Goal: Information Seeking & Learning: Learn about a topic

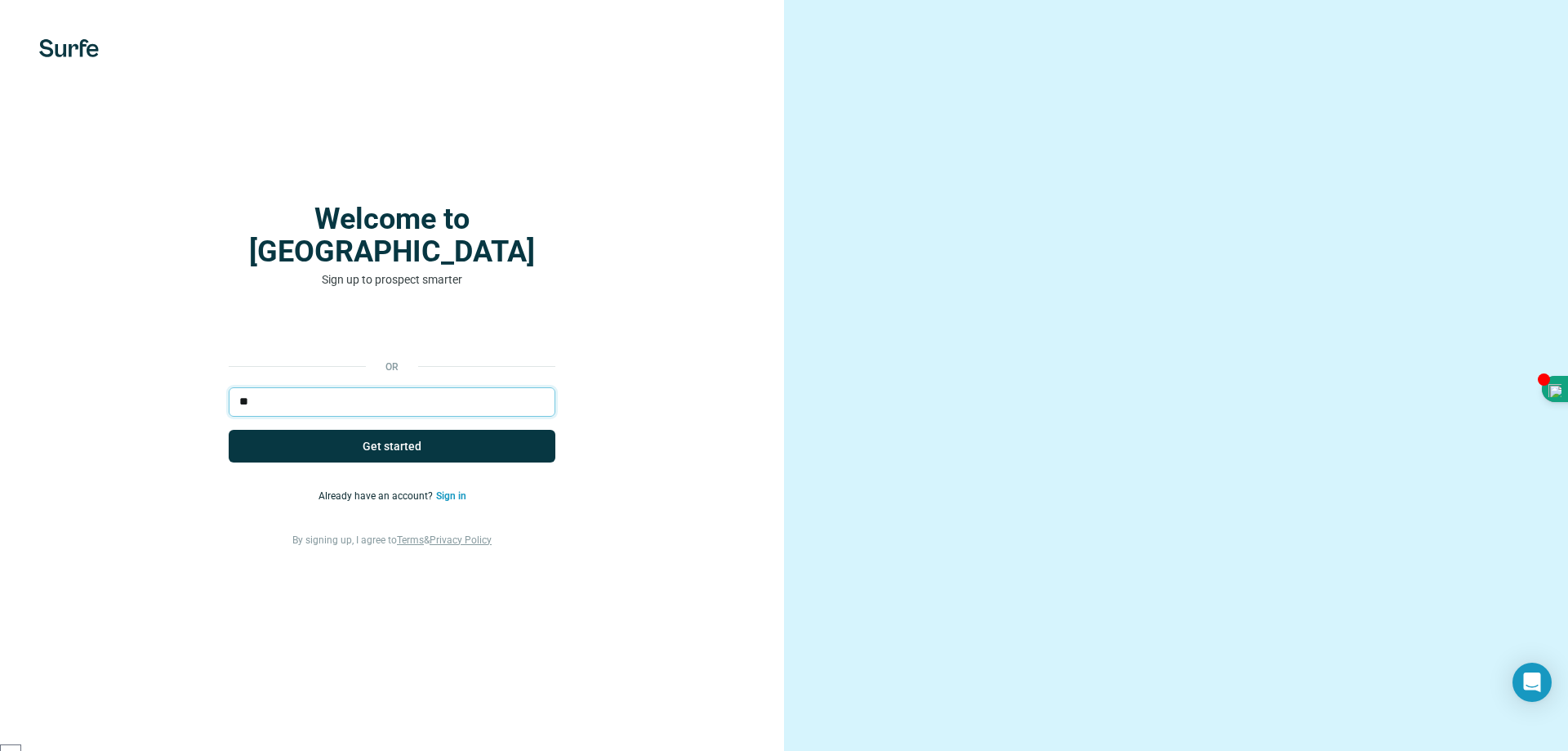
type input "*"
type input "**********"
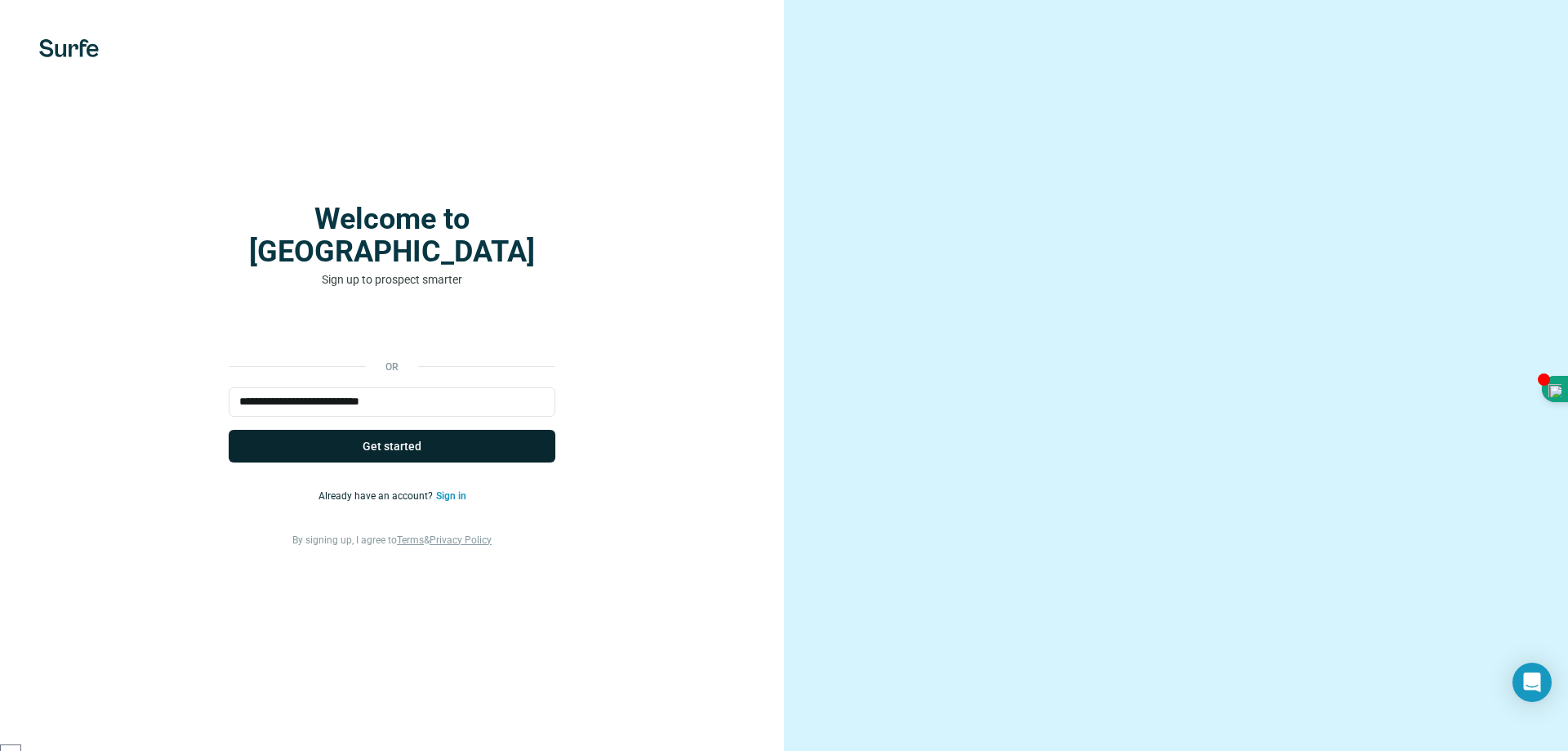
click at [409, 438] on span "Get started" at bounding box center [392, 446] width 59 height 17
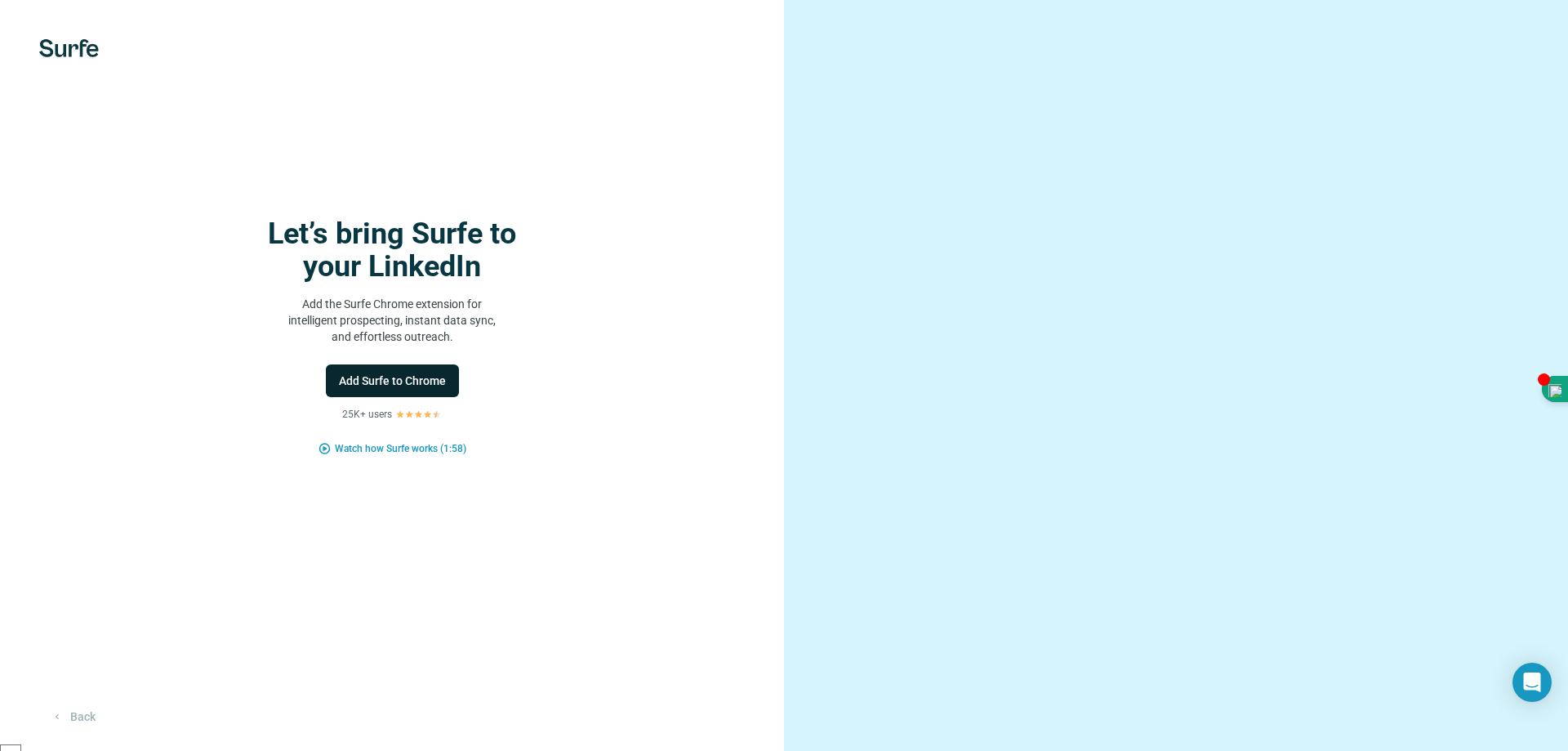
click at [405, 374] on span "Add Surfe to Chrome" at bounding box center [392, 380] width 107 height 17
click at [393, 377] on span "Add Surfe to Chrome" at bounding box center [392, 380] width 107 height 17
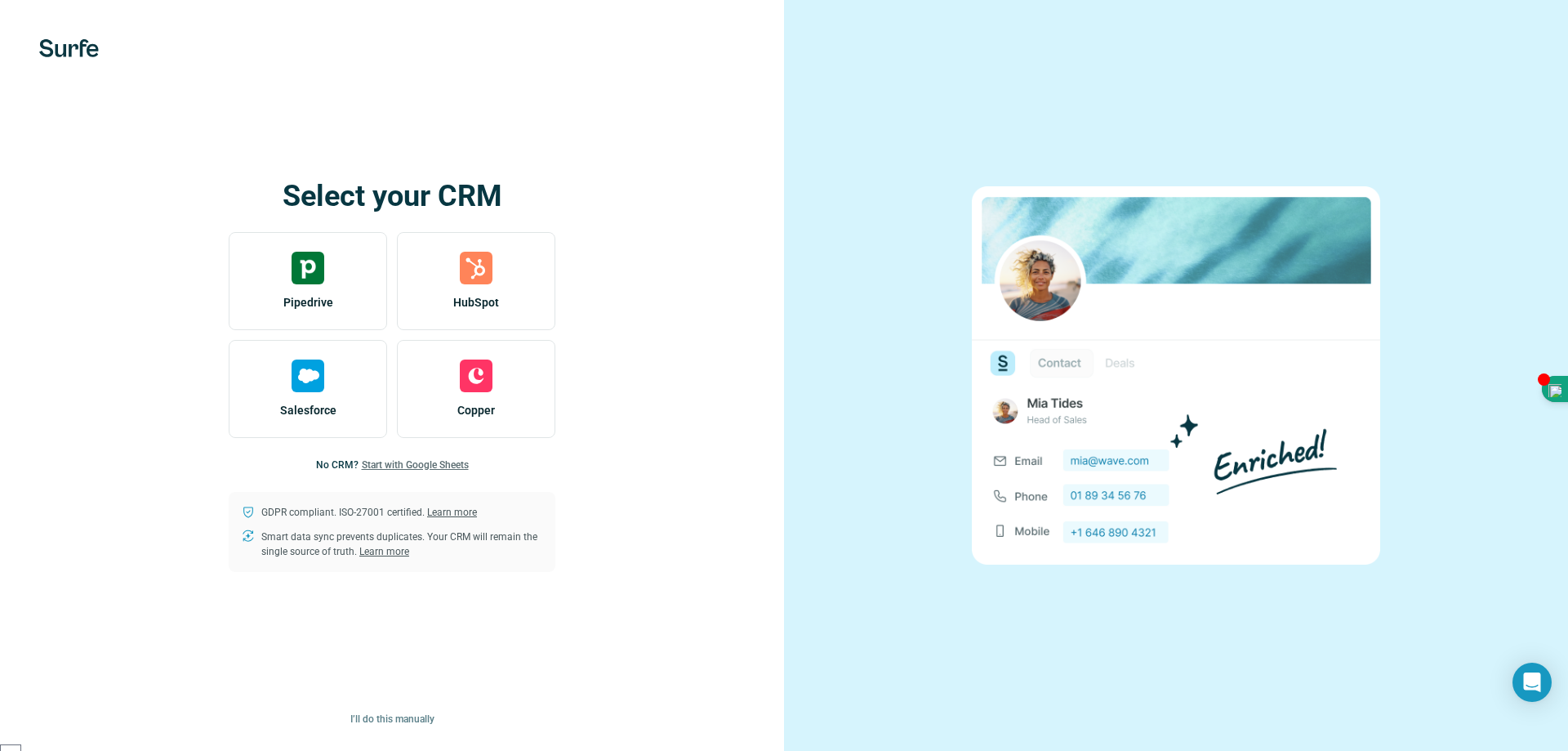
click at [425, 464] on span "Start with Google Sheets" at bounding box center [415, 465] width 107 height 15
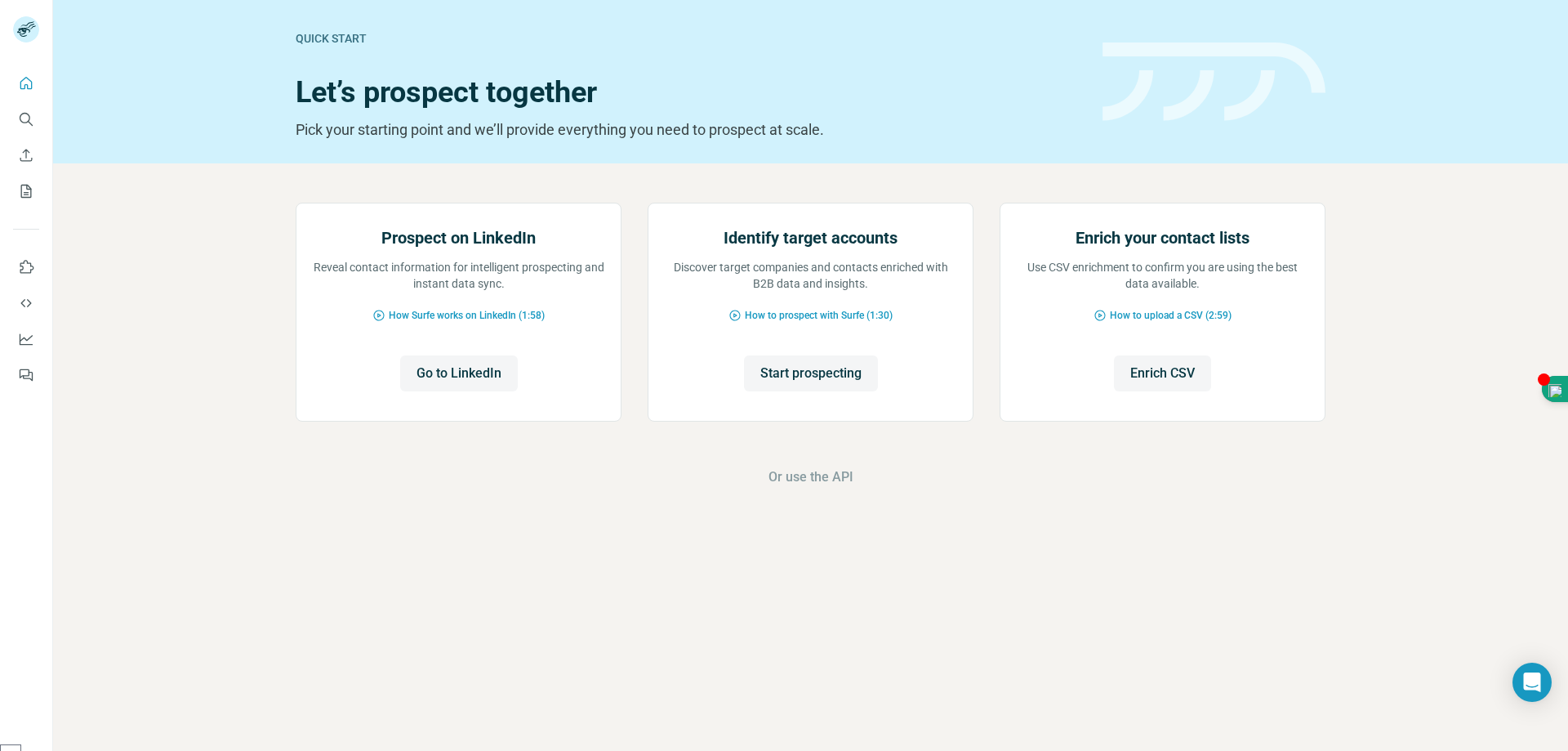
scroll to position [312, 0]
click at [480, 383] on span "Go to LinkedIn" at bounding box center [459, 374] width 85 height 20
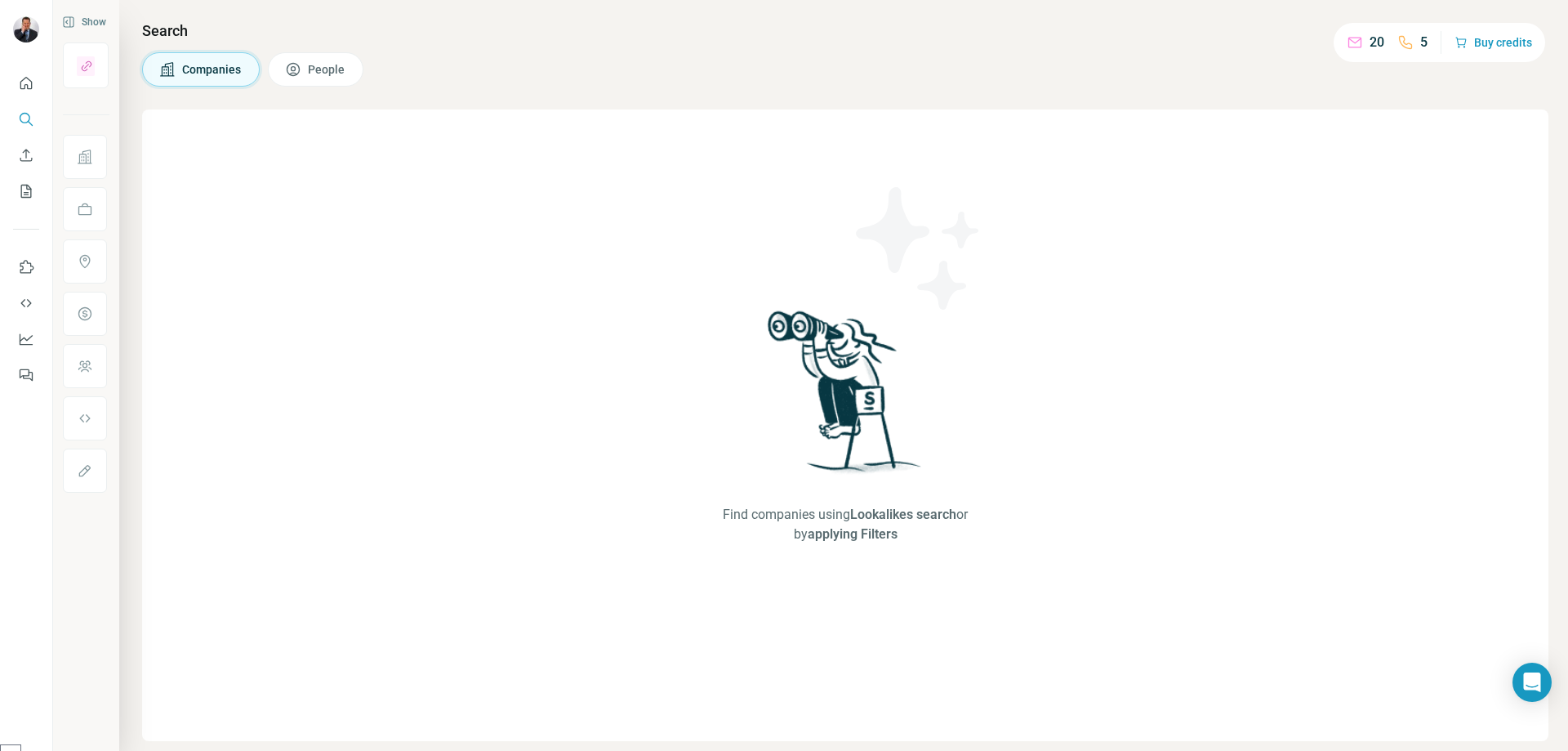
scroll to position [312, 0]
click at [218, 77] on span "Companies" at bounding box center [212, 69] width 60 height 17
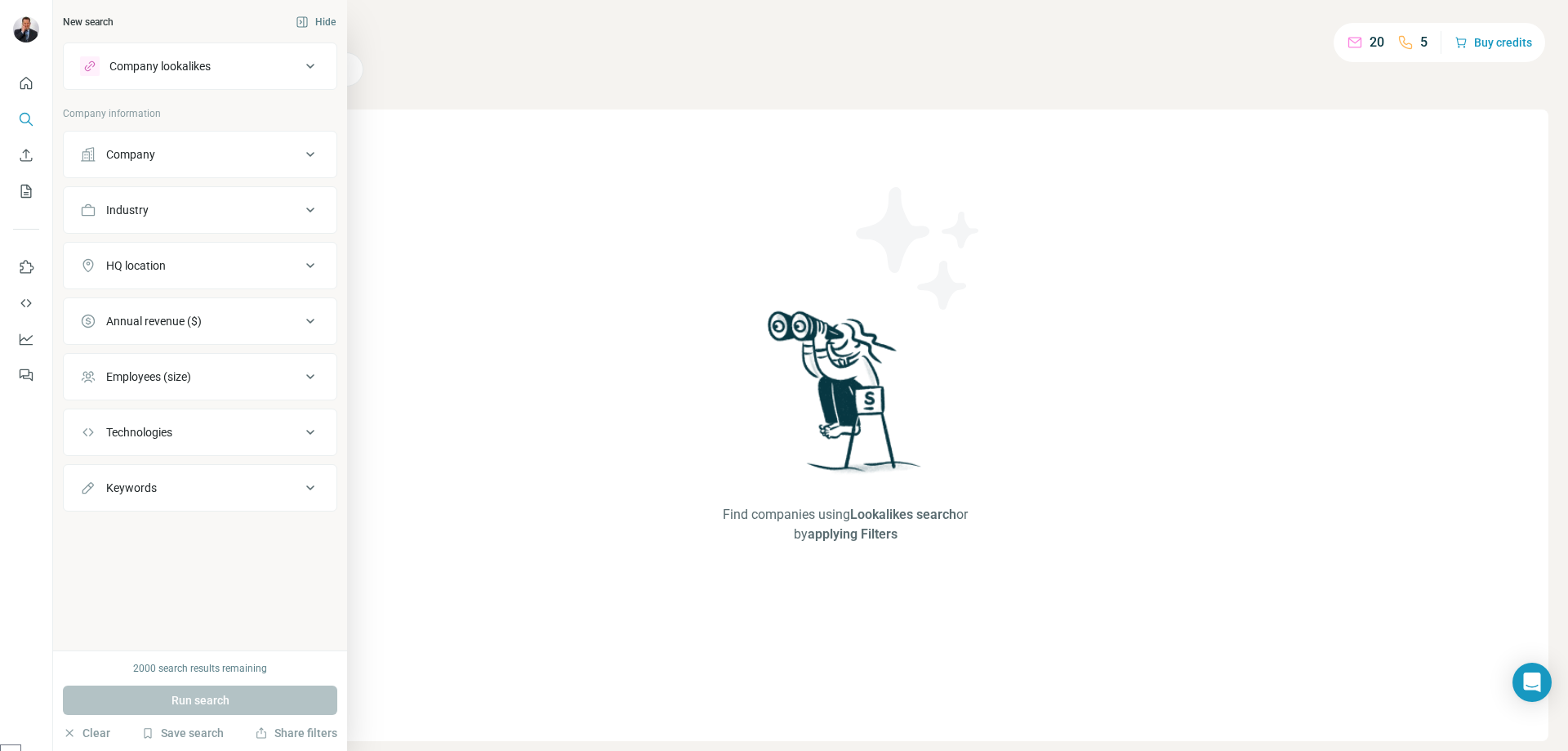
click at [307, 206] on icon at bounding box center [311, 210] width 20 height 20
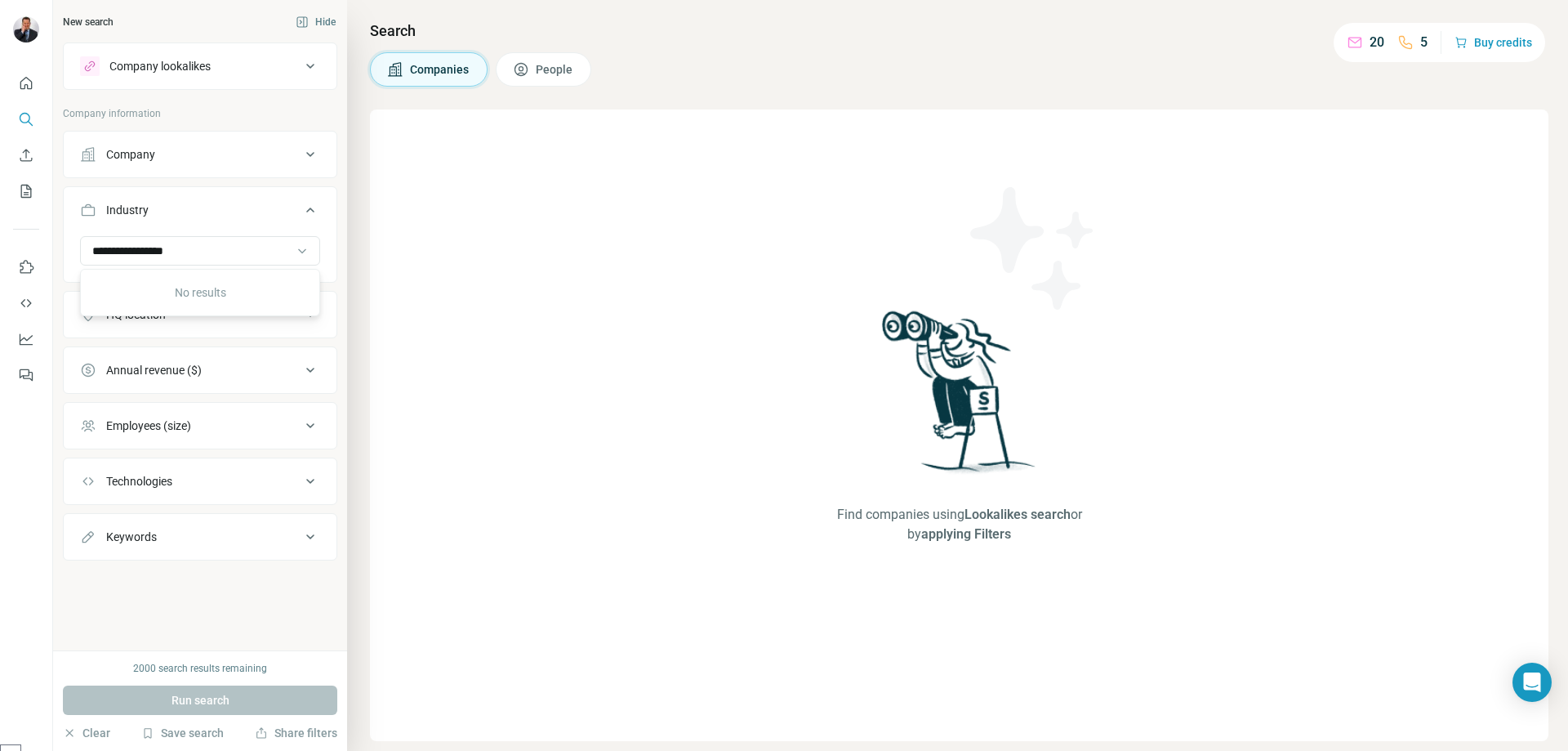
type input "**********"
click at [511, 361] on div "Find companies using Lookalikes search or by applying Filters" at bounding box center [959, 425] width 1178 height 632
click at [223, 698] on div "Run search" at bounding box center [200, 701] width 274 height 30
click at [310, 69] on icon at bounding box center [311, 66] width 20 height 20
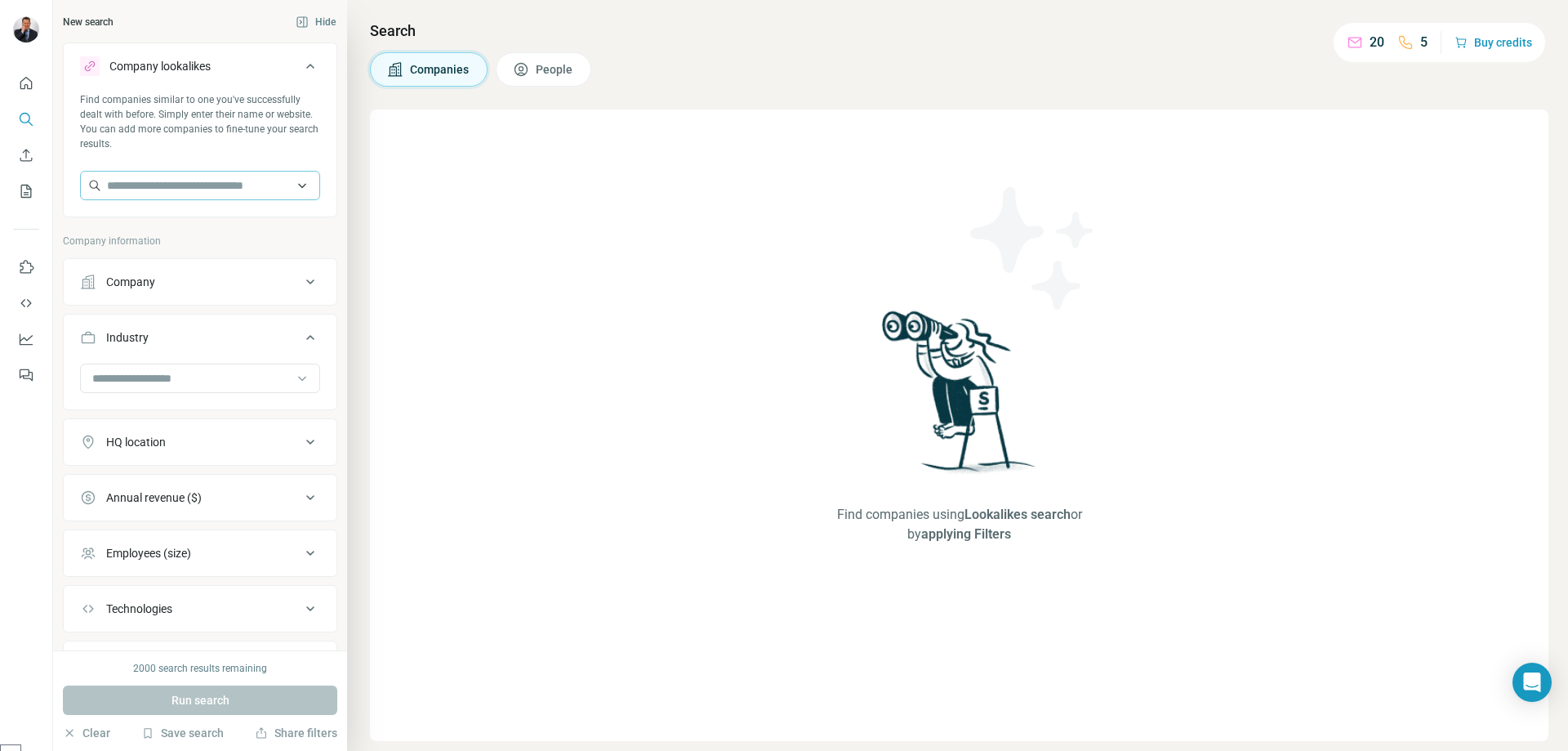
click at [196, 185] on div at bounding box center [200, 185] width 240 height 30
type input "**********"
click at [154, 223] on p "Welser Profile" at bounding box center [164, 222] width 74 height 17
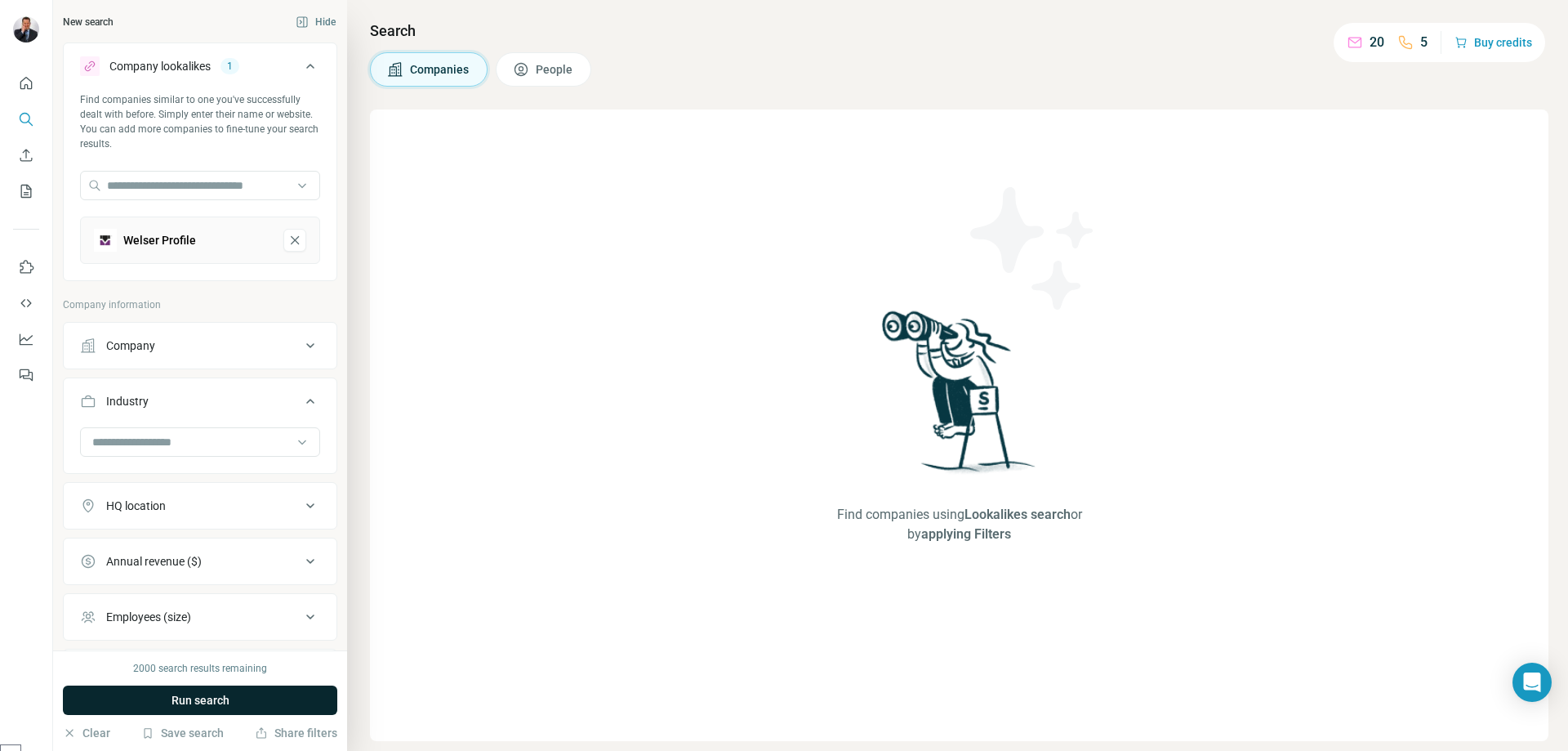
click at [206, 702] on span "Run search" at bounding box center [200, 701] width 58 height 17
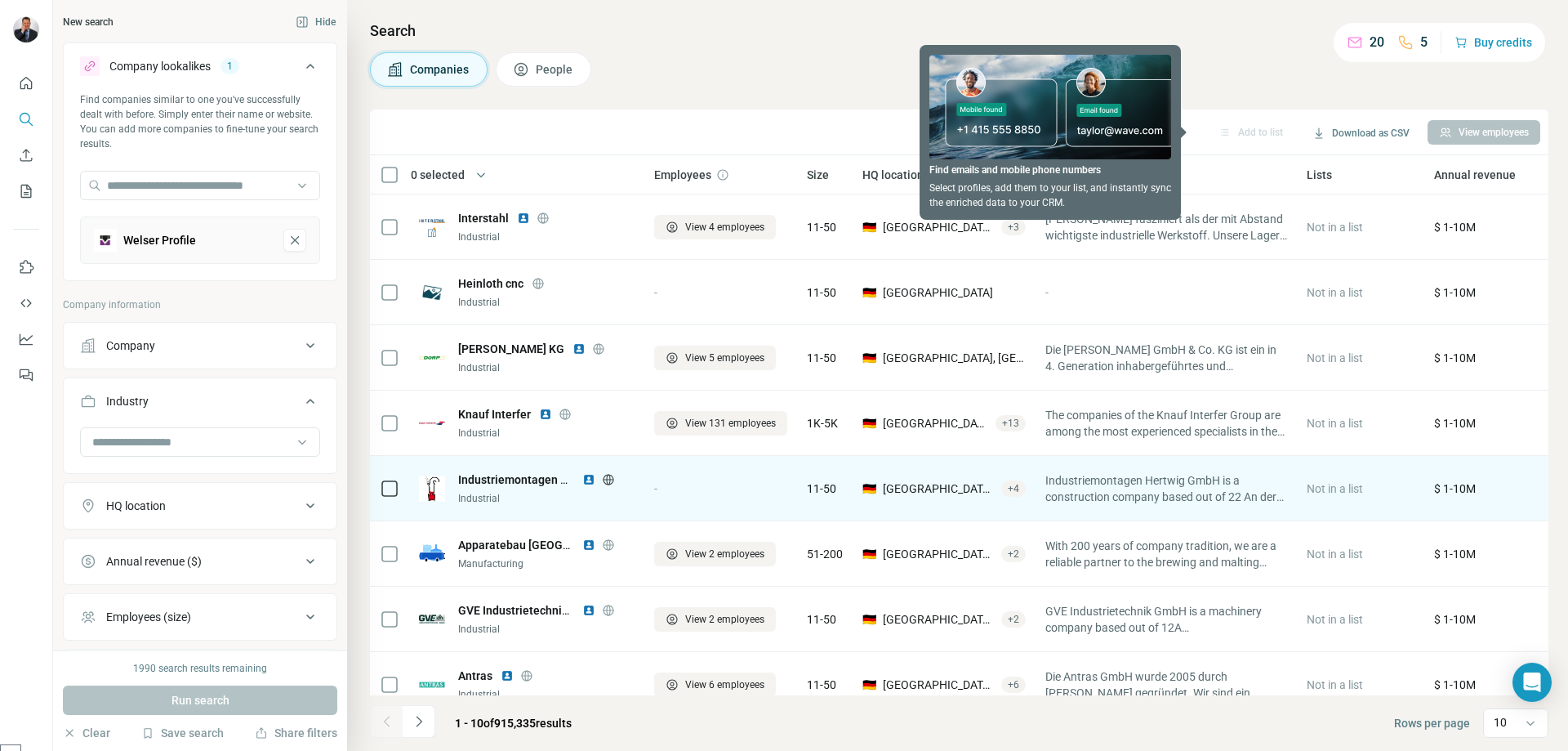
scroll to position [161, 0]
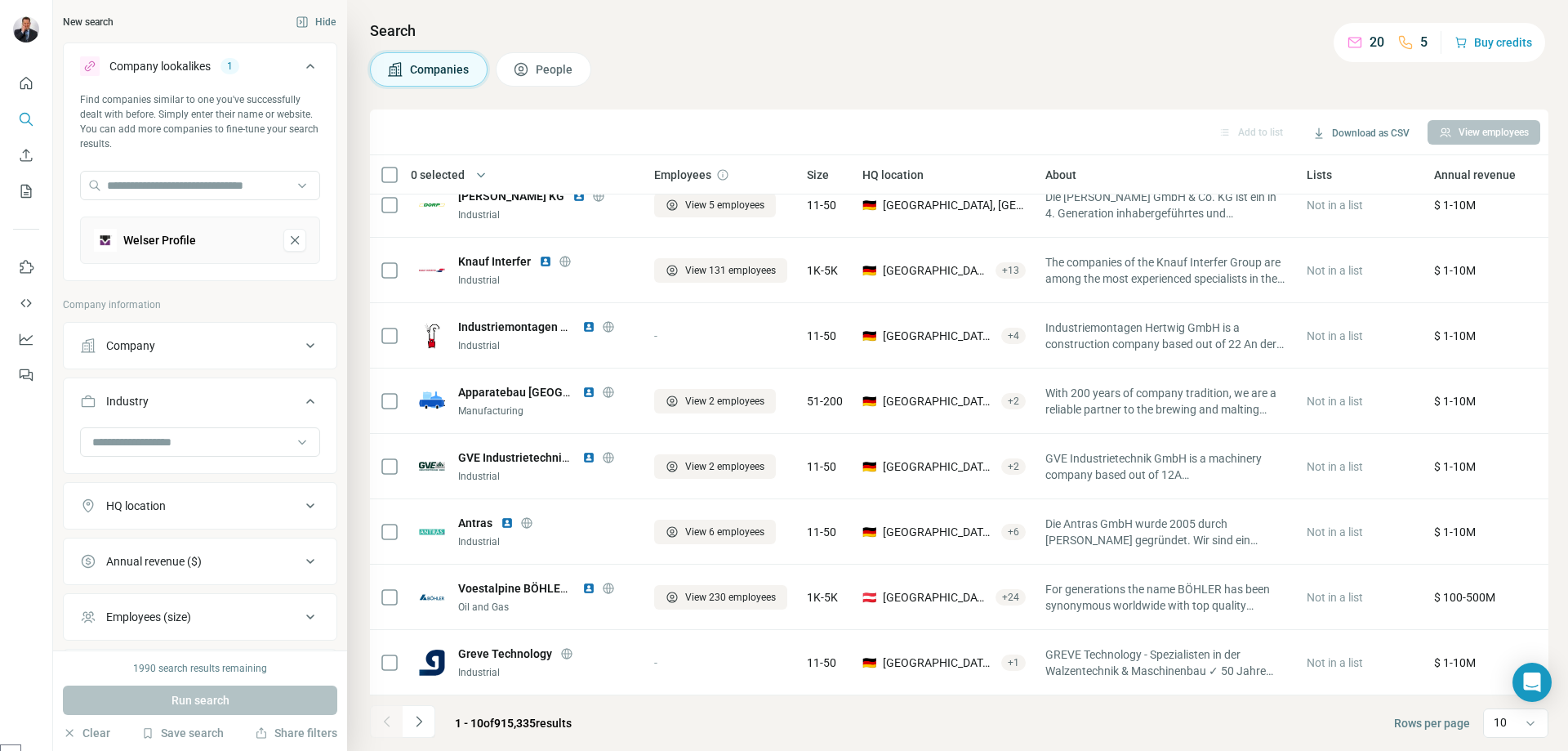
click at [418, 714] on icon "Navigate to next page" at bounding box center [419, 721] width 17 height 17
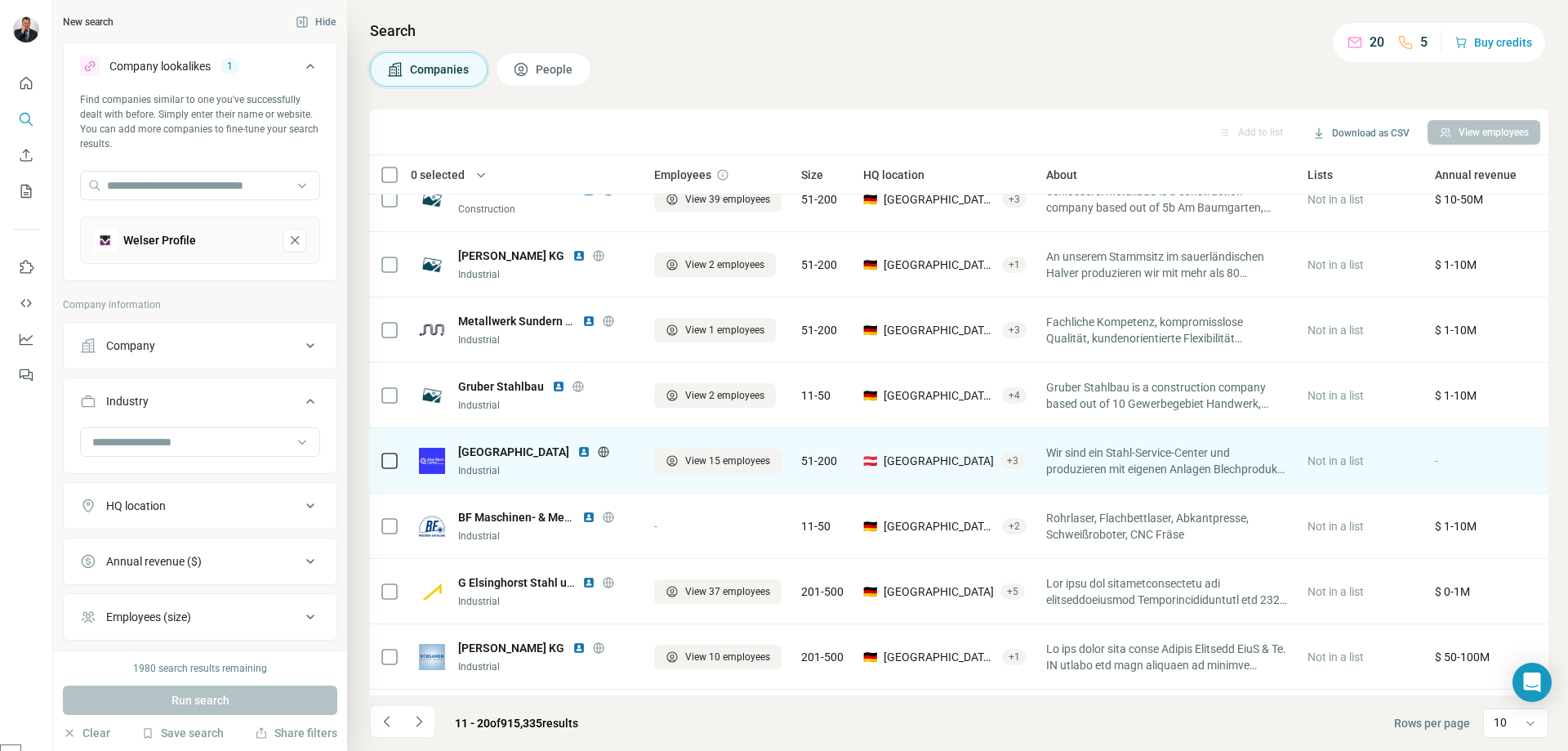
scroll to position [0, 0]
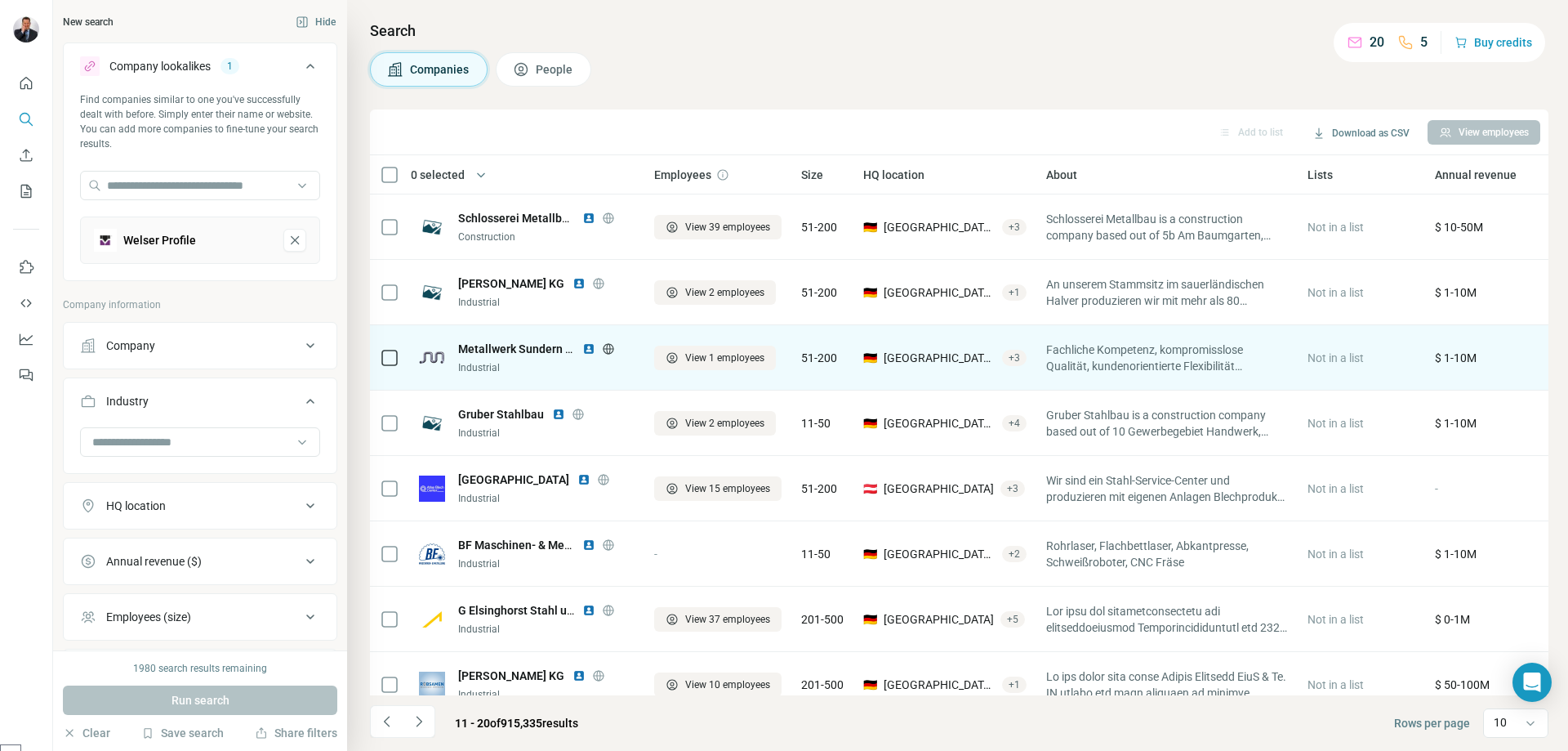
click at [541, 352] on span "Metallwerk Sundern [PERSON_NAME]" at bounding box center [555, 349] width 195 height 13
click at [398, 356] on icon at bounding box center [389, 358] width 20 height 20
click at [501, 349] on span "Metallwerk Sundern [PERSON_NAME]" at bounding box center [555, 349] width 195 height 13
click at [506, 353] on span "Metallwerk Sundern [PERSON_NAME]" at bounding box center [555, 349] width 195 height 13
type textarea "**********"
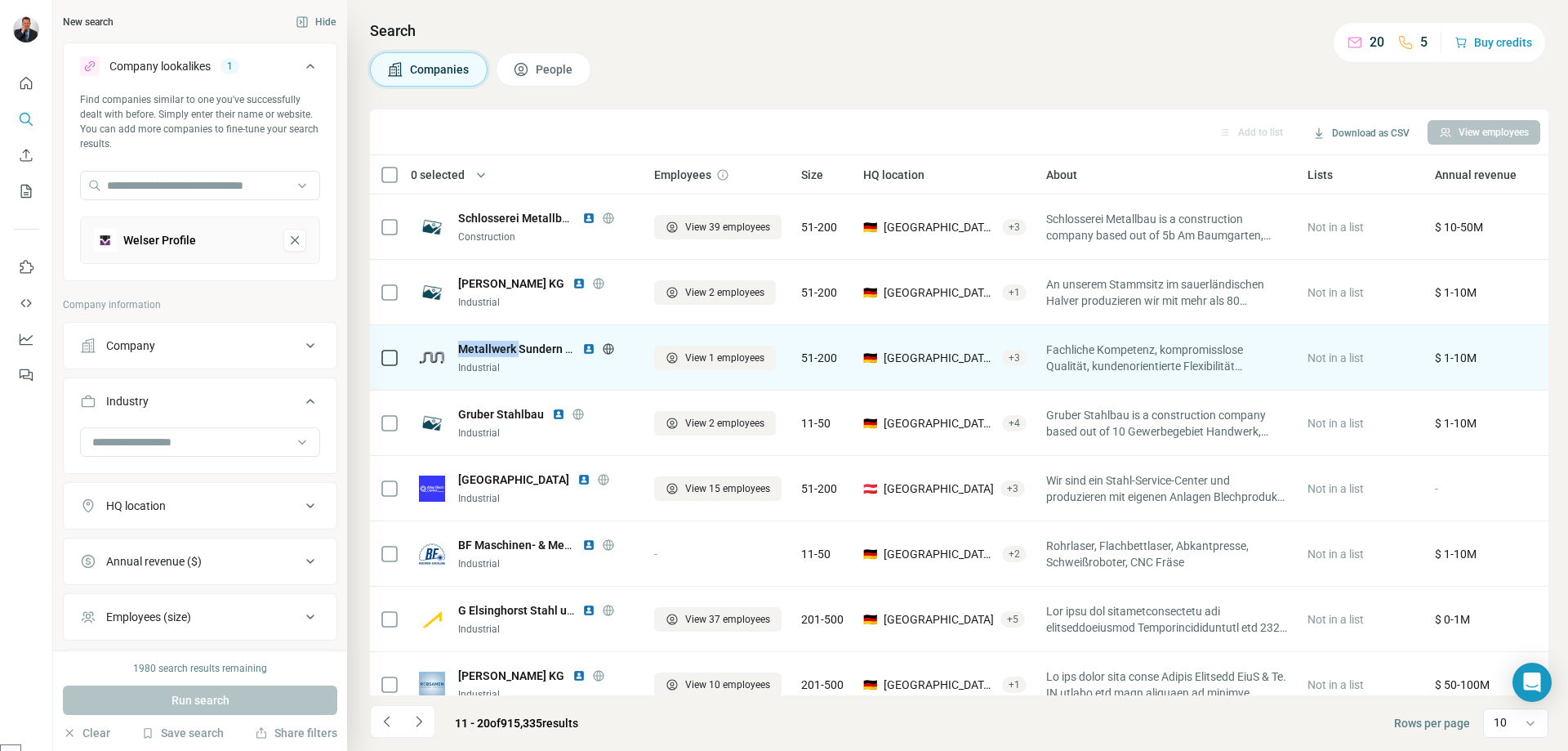
click at [506, 353] on span "Metallwerk Sundern [PERSON_NAME]" at bounding box center [555, 349] width 195 height 13
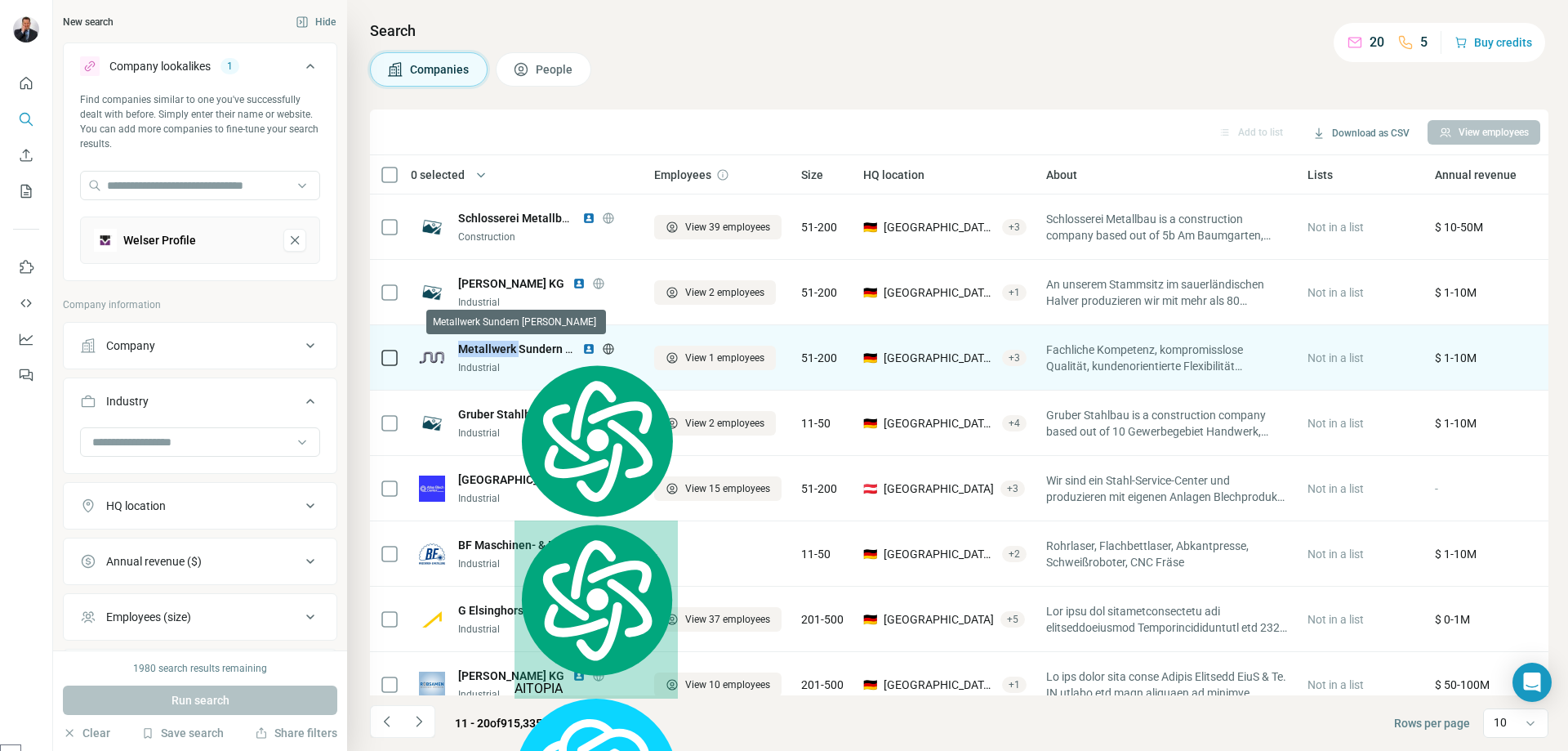
click at [500, 353] on span "Metallwerk Sundern [PERSON_NAME]" at bounding box center [555, 349] width 195 height 13
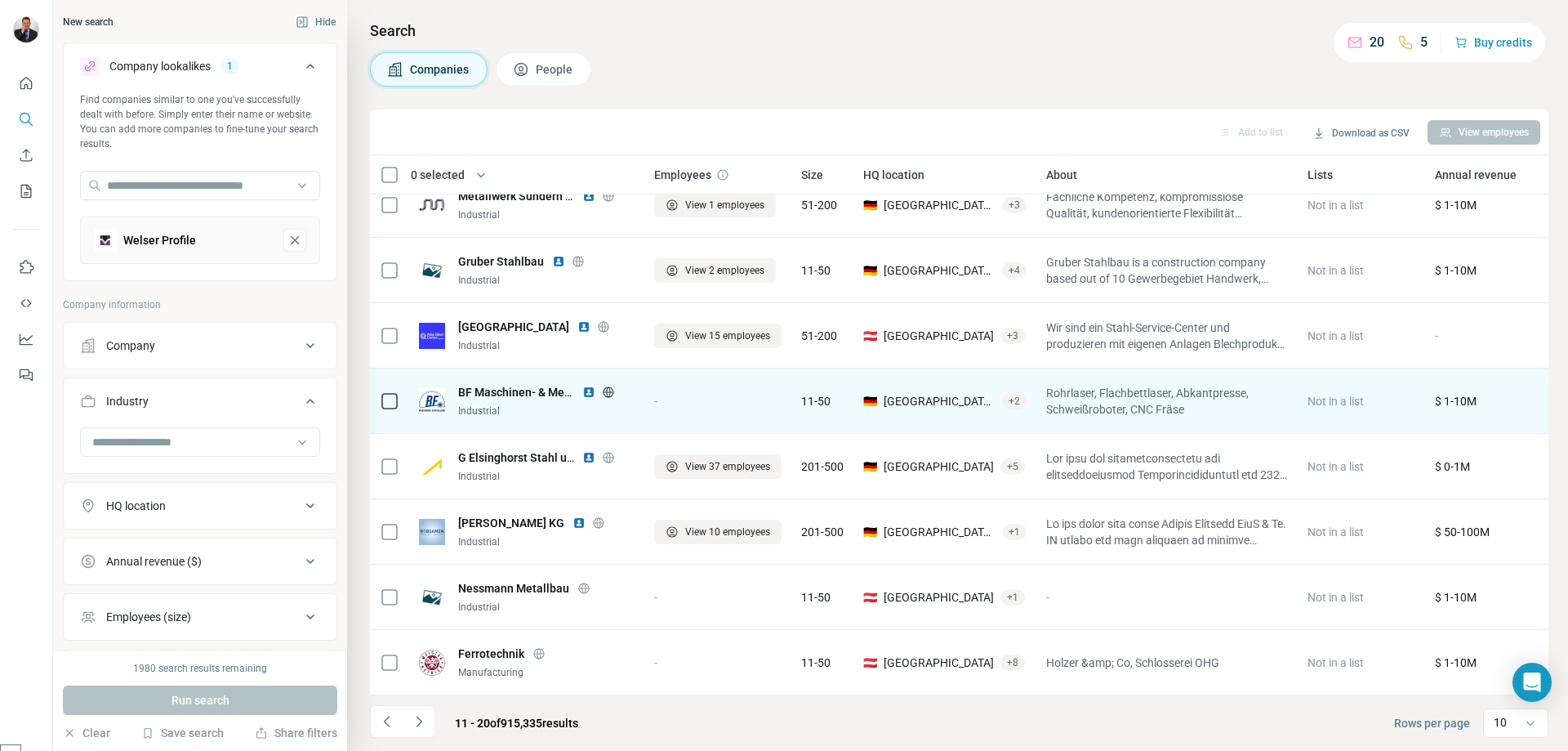
scroll to position [161, 0]
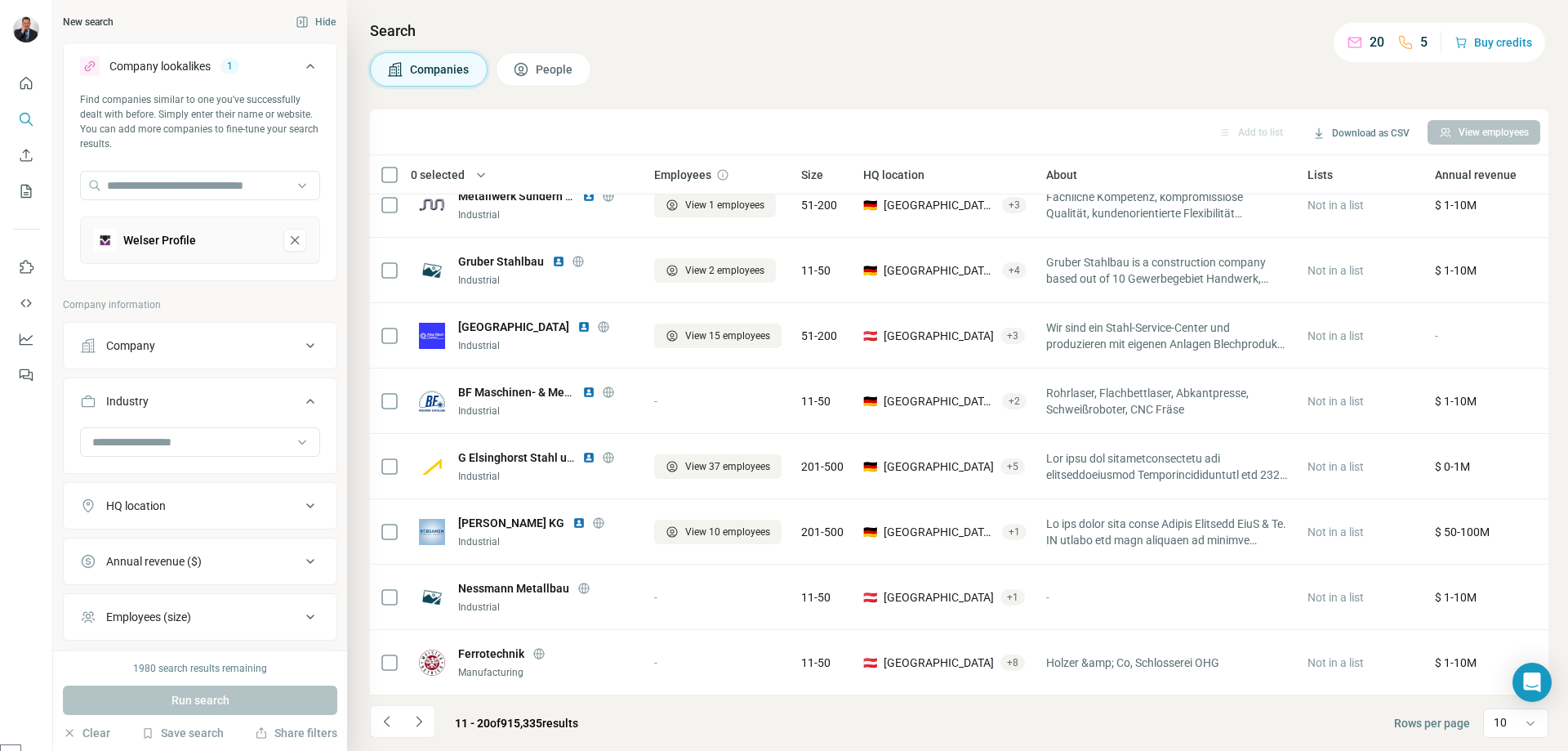
click at [417, 720] on icon "Navigate to next page" at bounding box center [419, 721] width 17 height 17
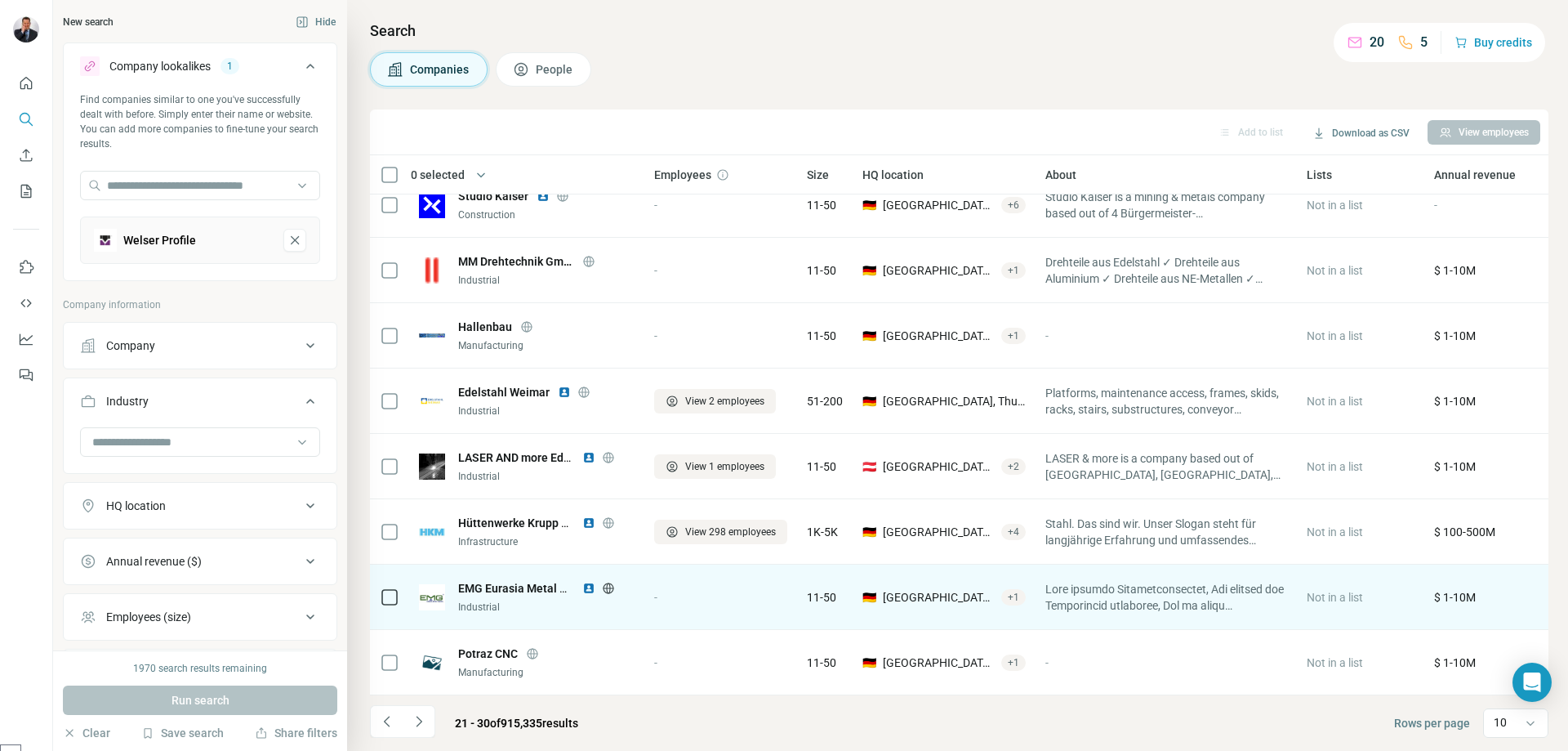
click at [533, 581] on span "EMG Eurasia Metal GmbH" at bounding box center [525, 588] width 134 height 13
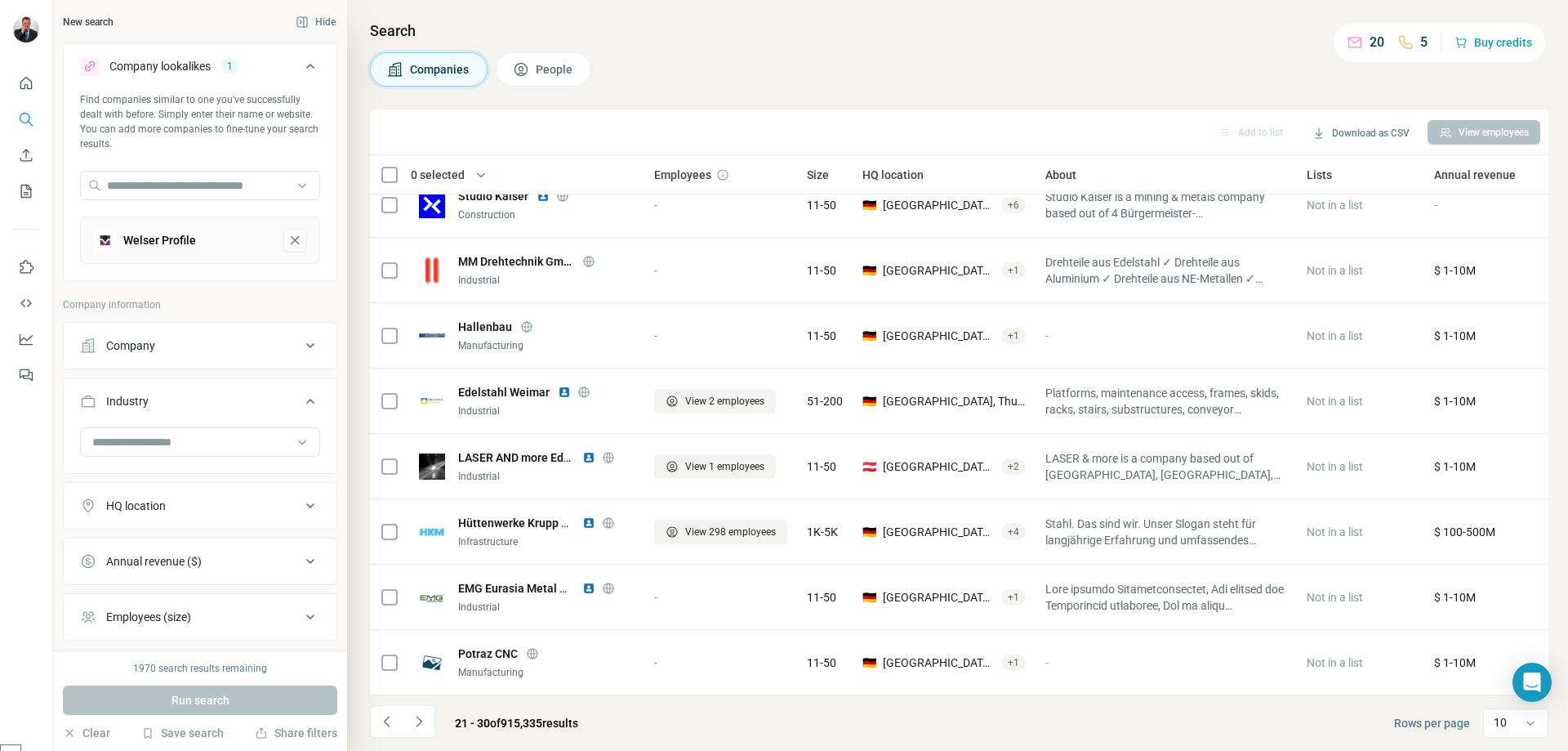
click at [426, 725] on icon "Navigate to next page" at bounding box center [419, 721] width 17 height 17
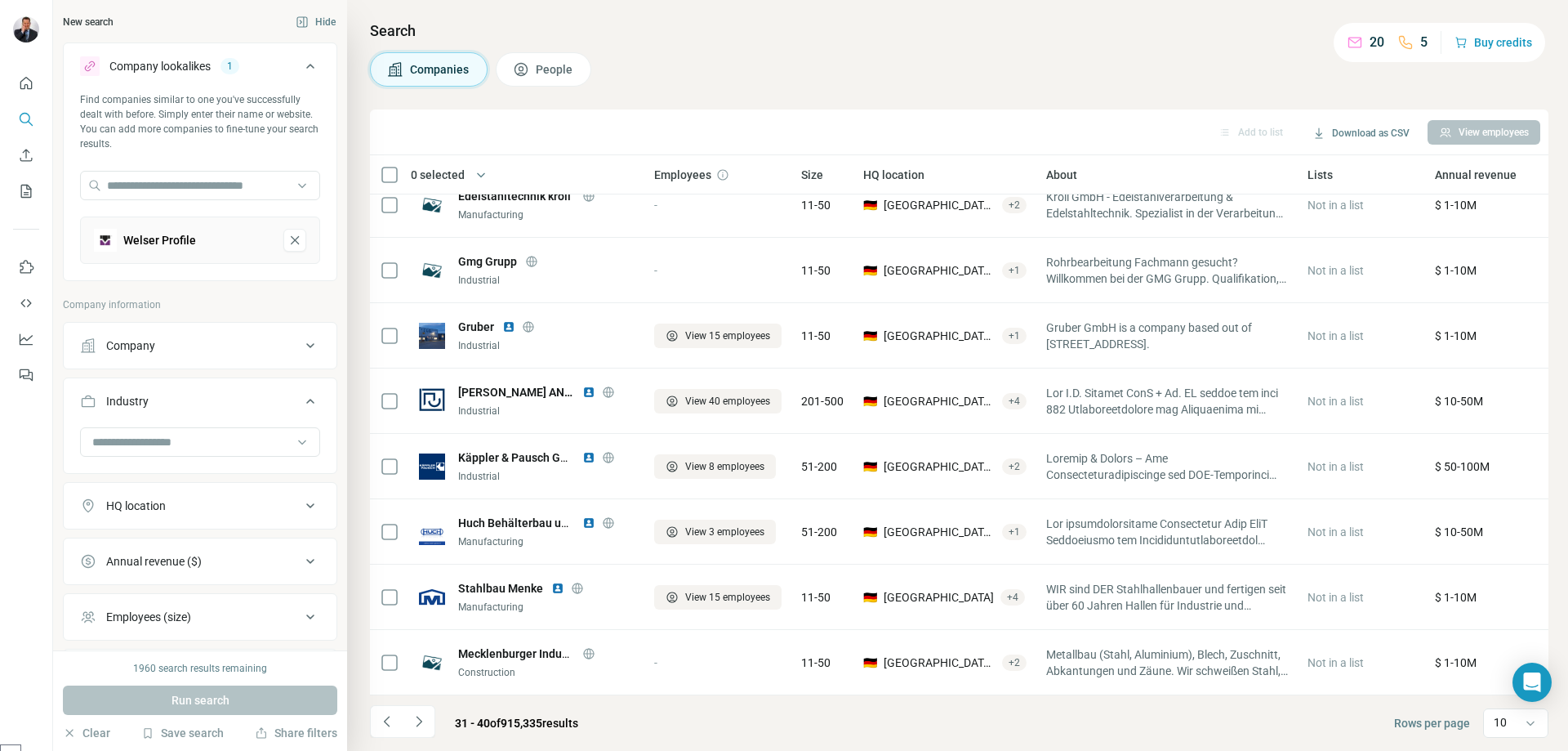
click at [421, 722] on icon "Navigate to next page" at bounding box center [418, 720] width 6 height 11
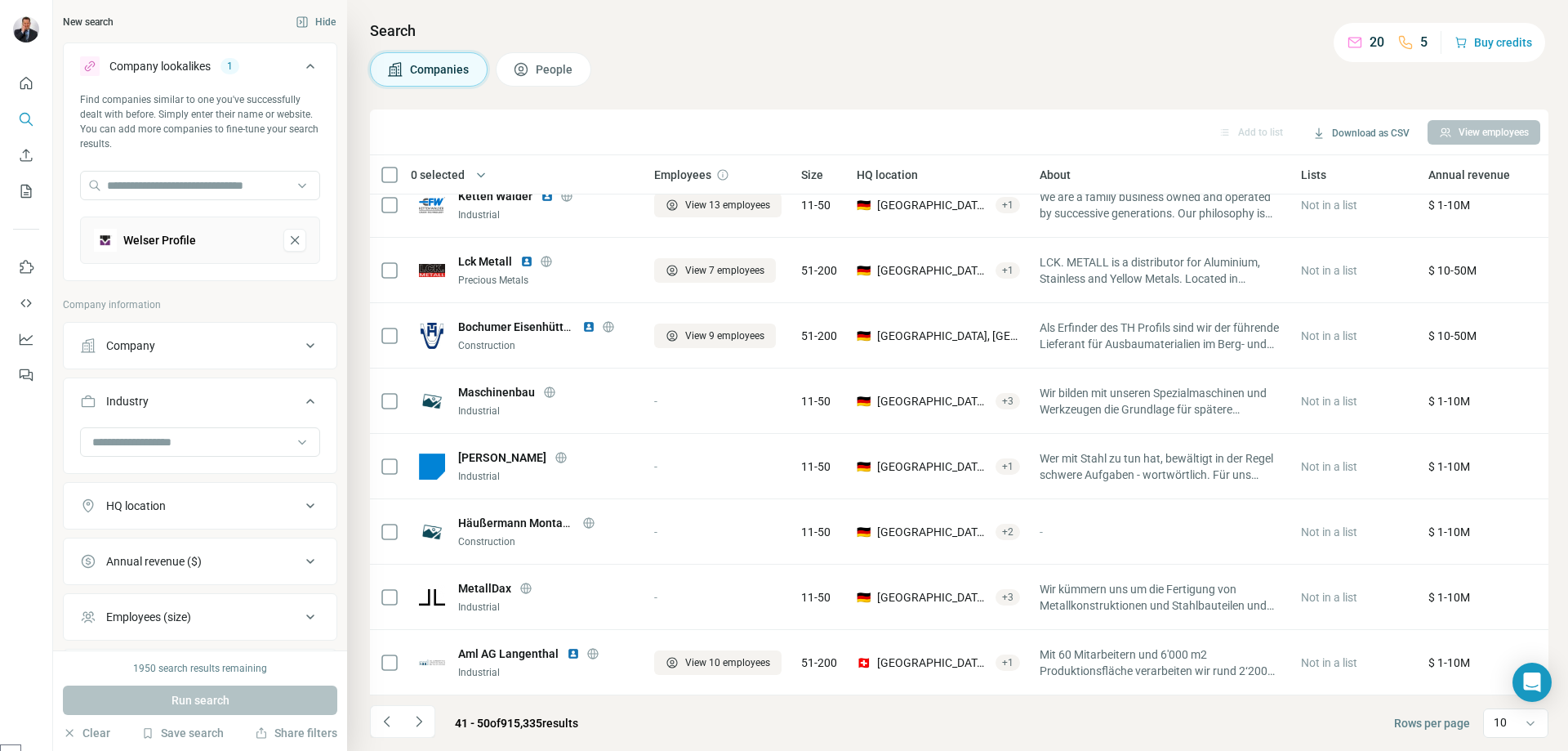
click at [305, 343] on icon at bounding box center [311, 346] width 20 height 20
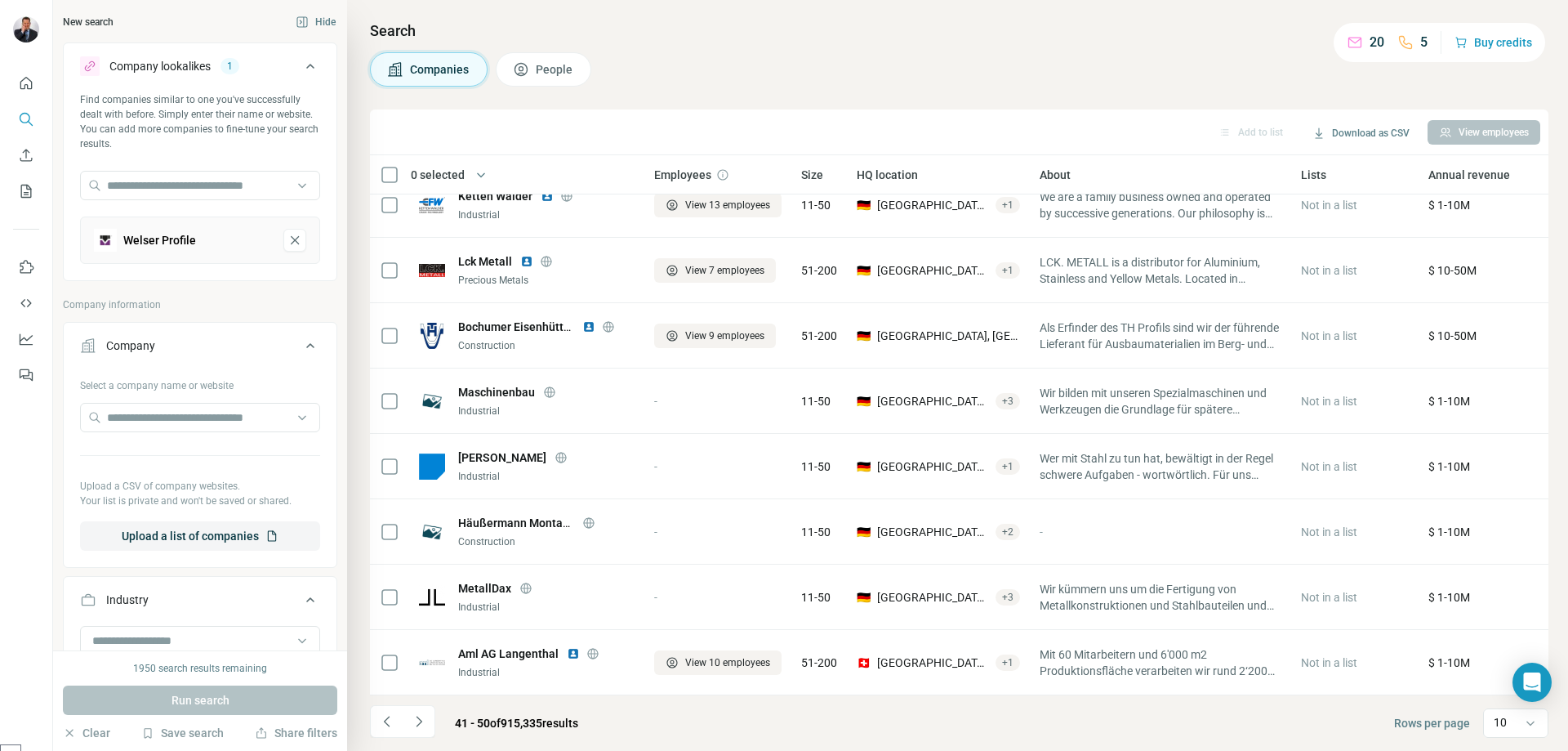
click at [305, 343] on icon at bounding box center [311, 346] width 20 height 20
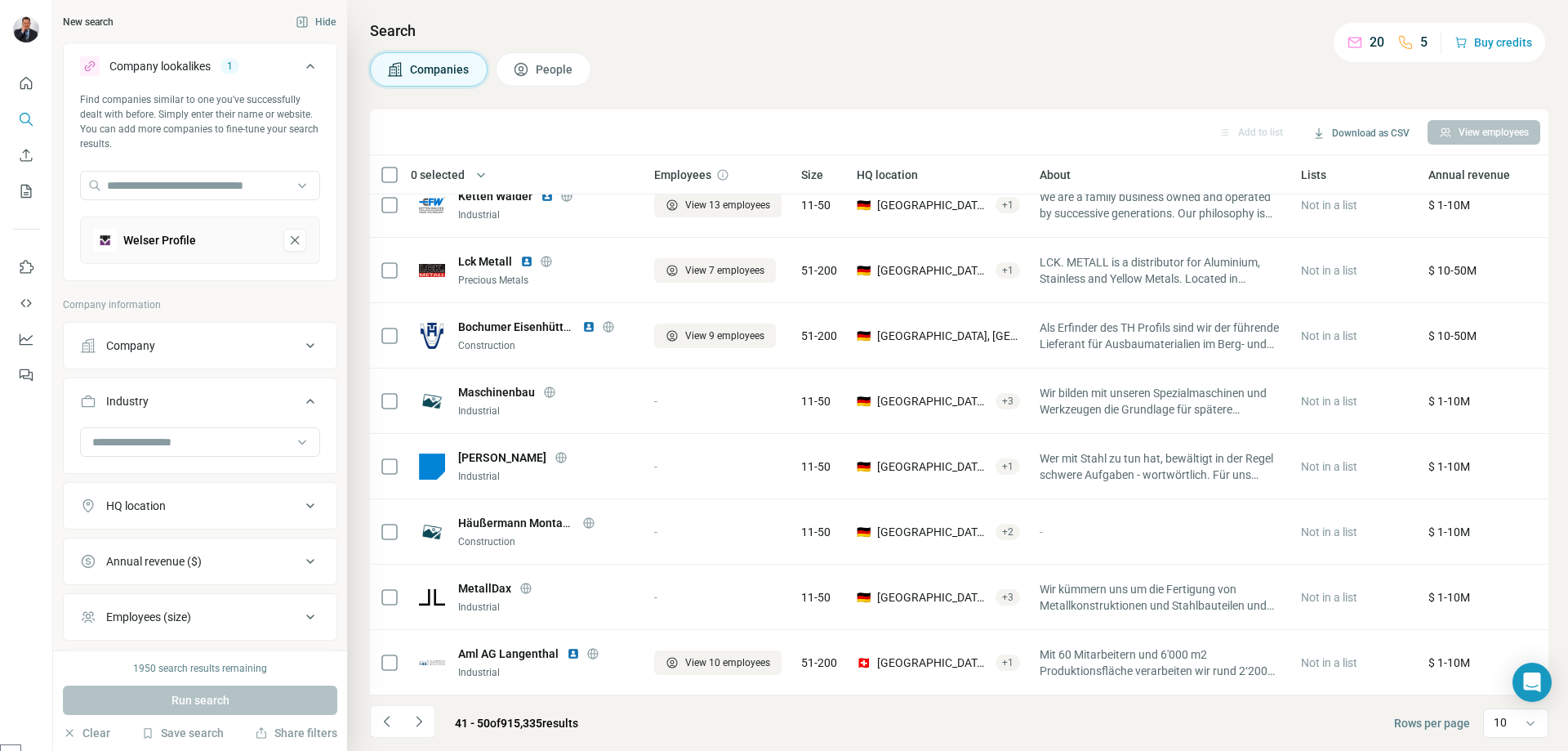
click at [306, 505] on icon at bounding box center [310, 506] width 8 height 5
click at [279, 504] on div "HQ location" at bounding box center [190, 506] width 221 height 17
click at [322, 564] on button "Annual revenue ($)" at bounding box center [200, 561] width 273 height 39
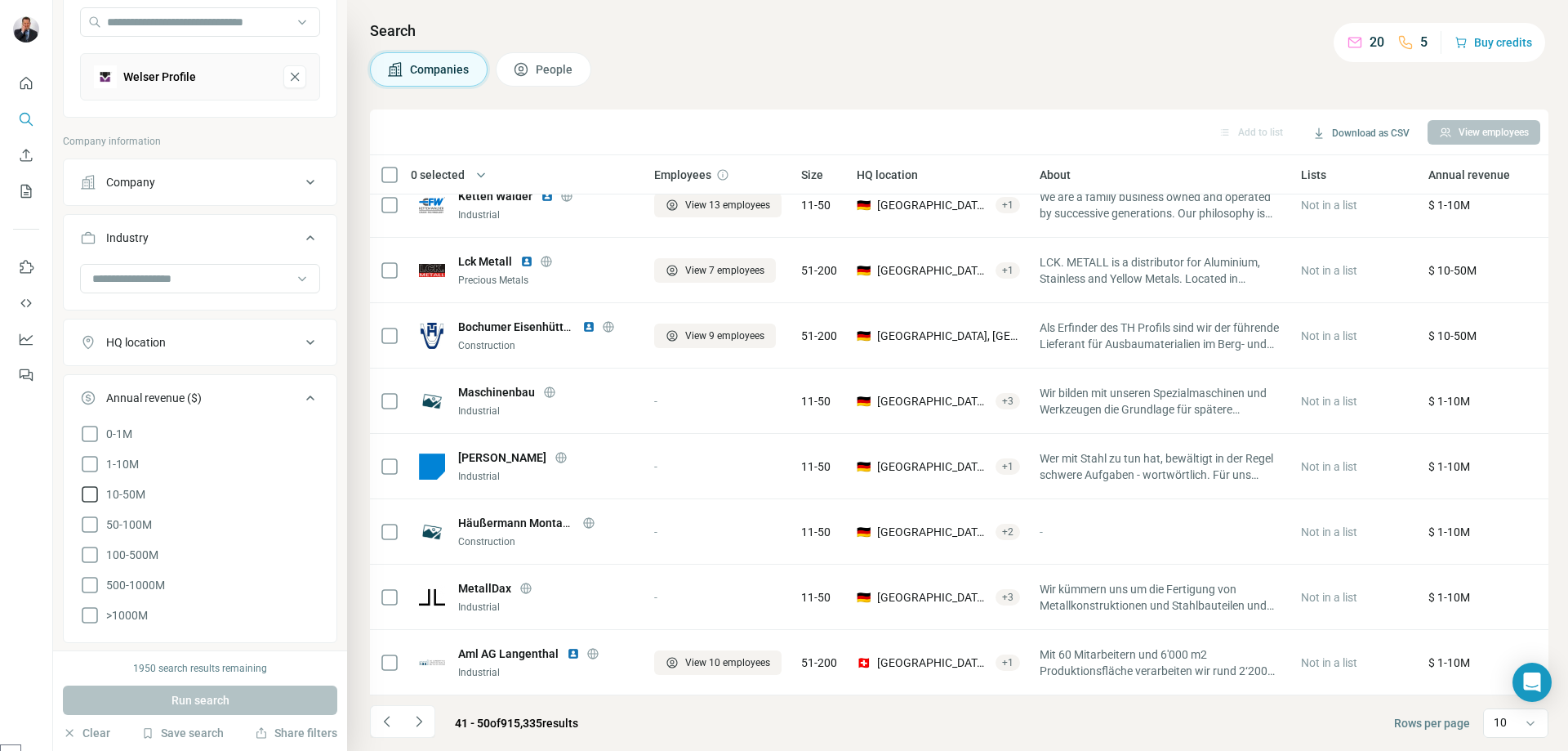
click at [93, 495] on icon at bounding box center [90, 495] width 20 height 20
click at [95, 519] on icon at bounding box center [90, 524] width 20 height 20
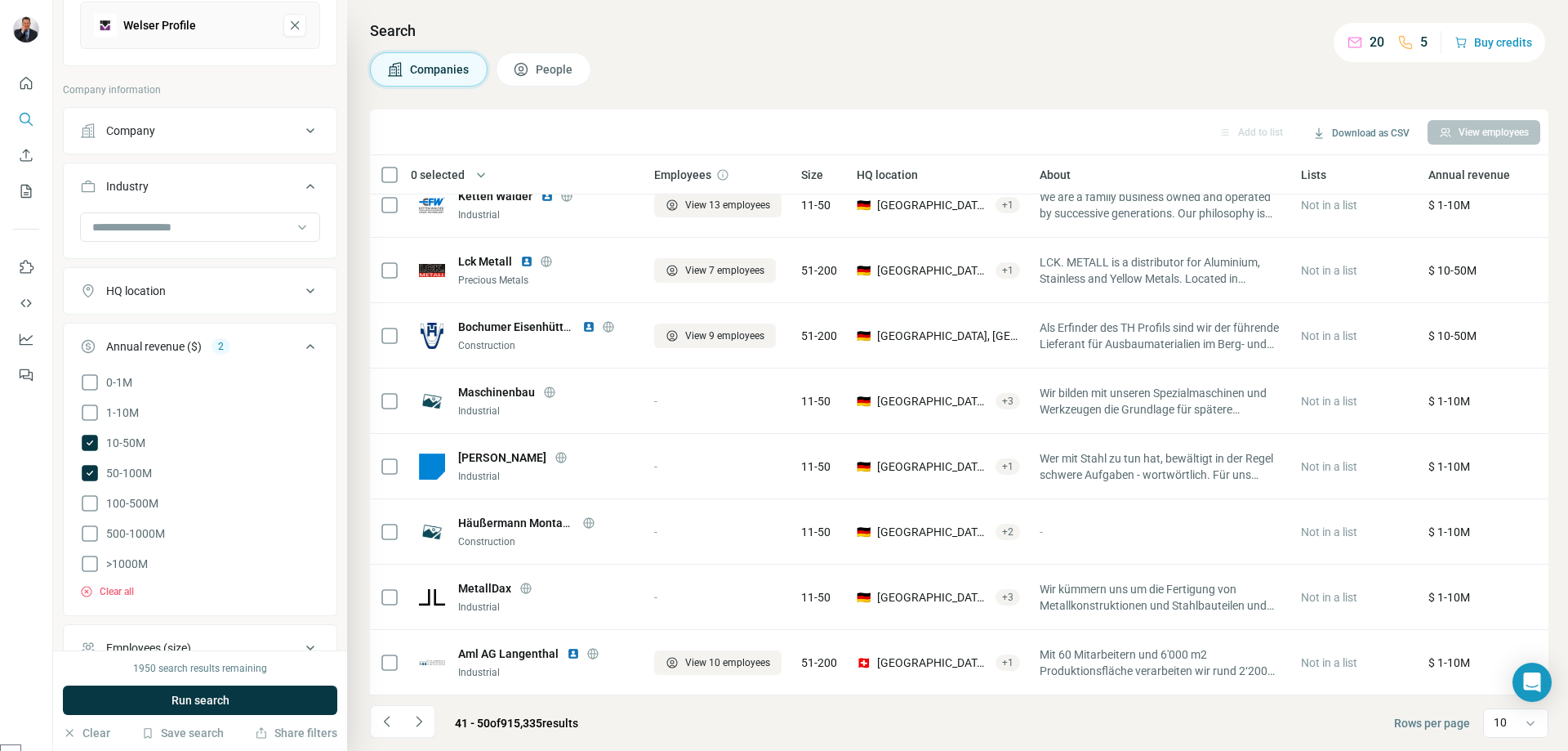
scroll to position [387, 0]
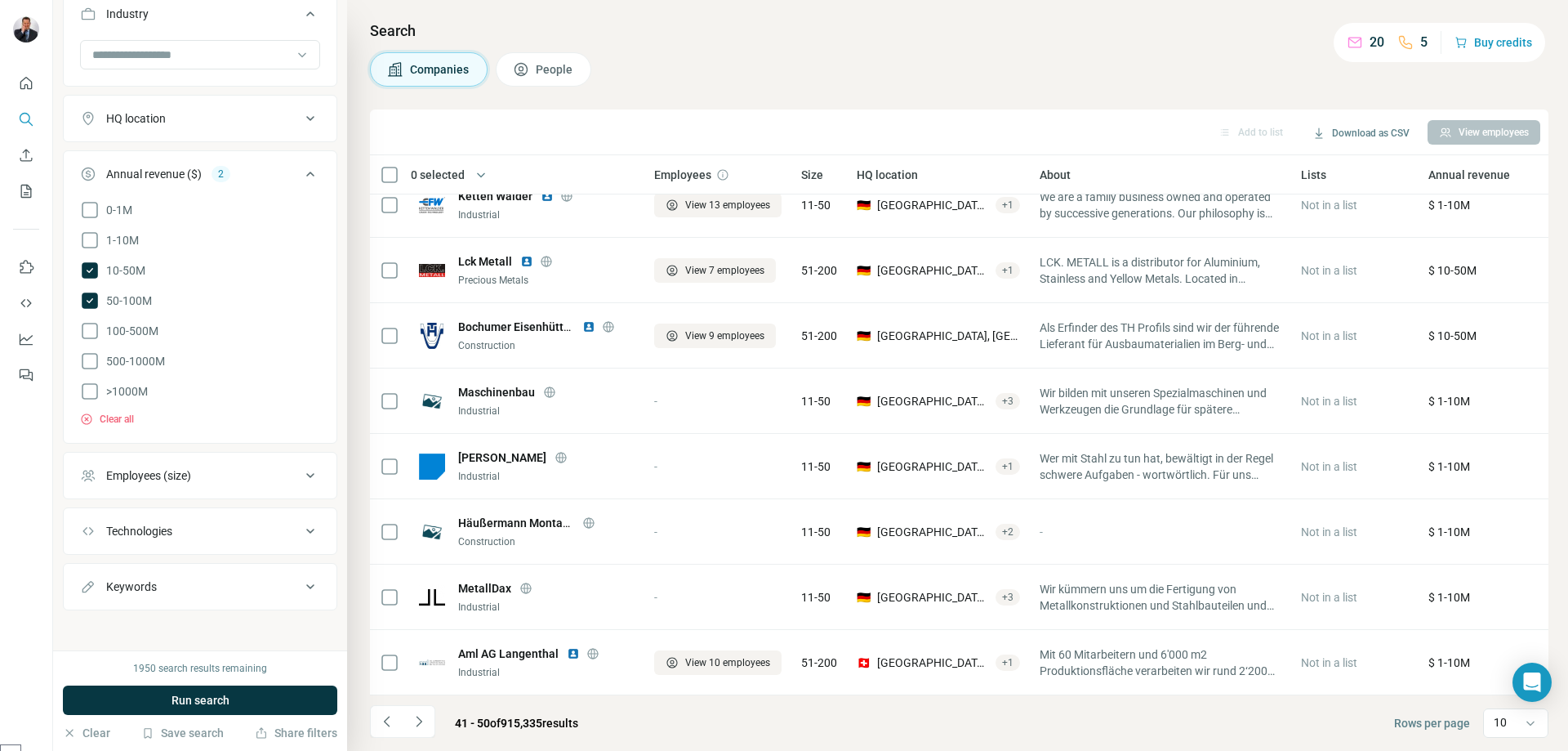
click at [242, 467] on div "Employees (size)" at bounding box center [190, 476] width 221 height 17
click at [98, 592] on icon at bounding box center [90, 602] width 20 height 20
click at [100, 624] on span "201-500" at bounding box center [124, 633] width 49 height 17
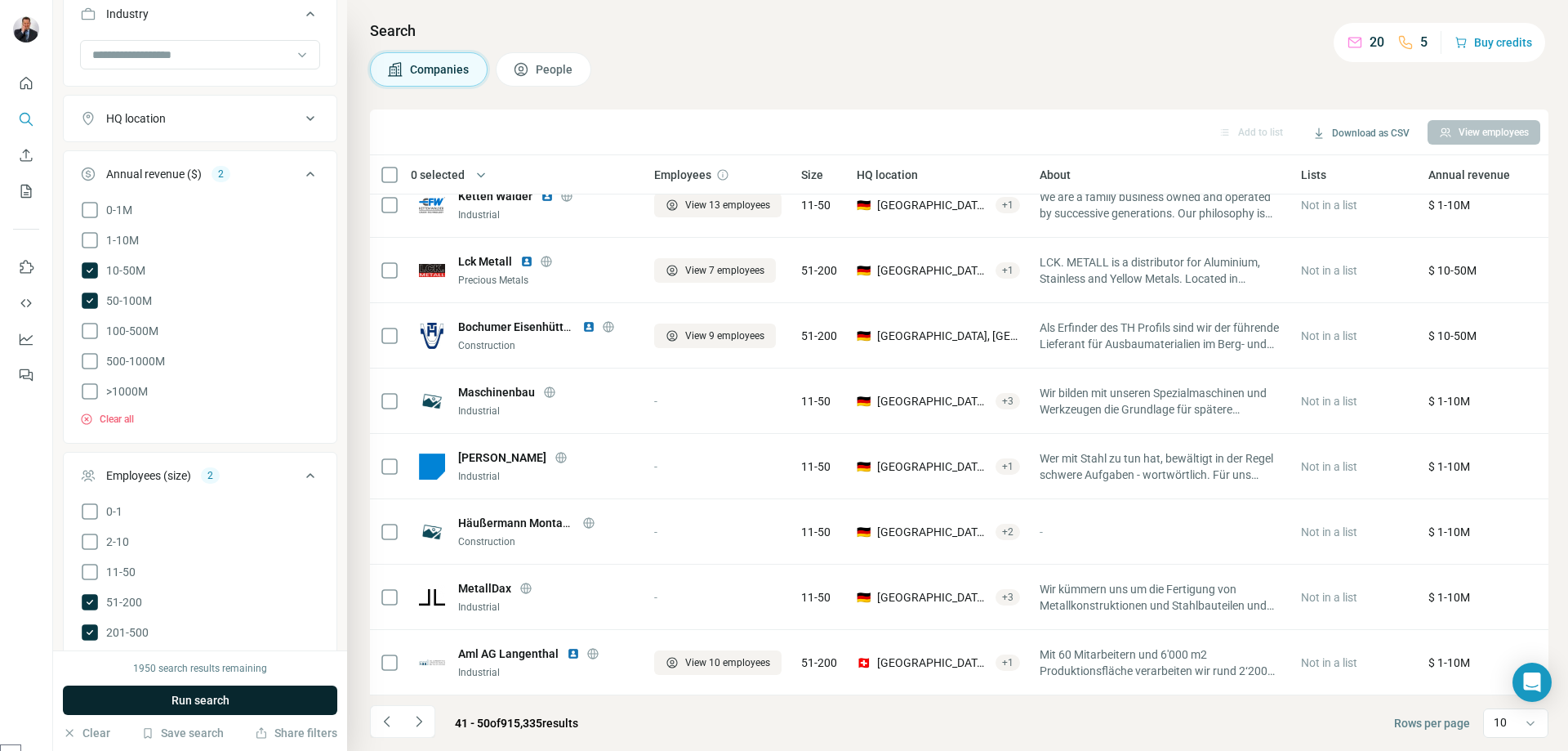
click at [191, 703] on span "Run search" at bounding box center [200, 701] width 58 height 17
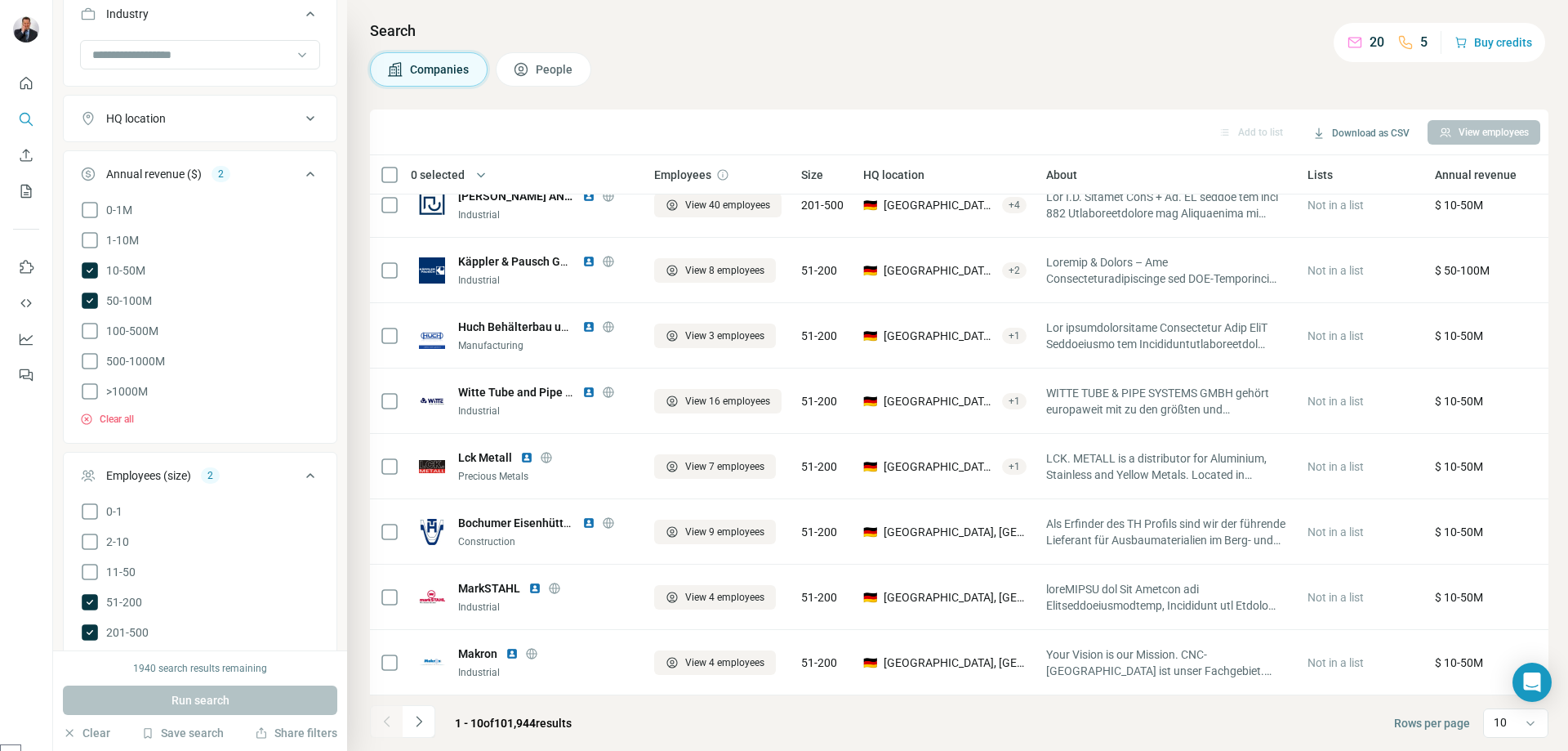
scroll to position [774, 0]
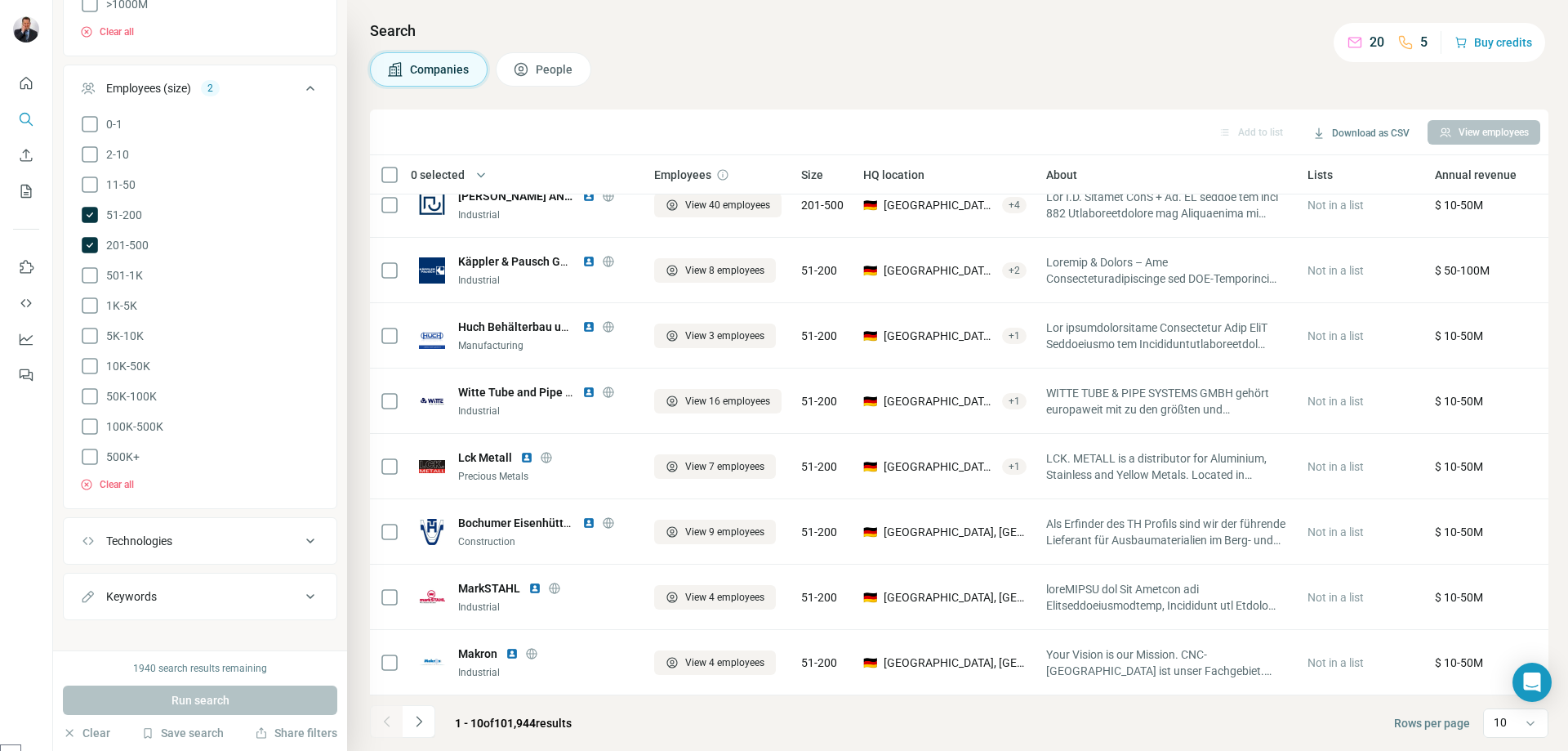
click at [280, 533] on div "Technologies" at bounding box center [190, 541] width 221 height 17
click at [210, 567] on input "text" at bounding box center [200, 582] width 240 height 30
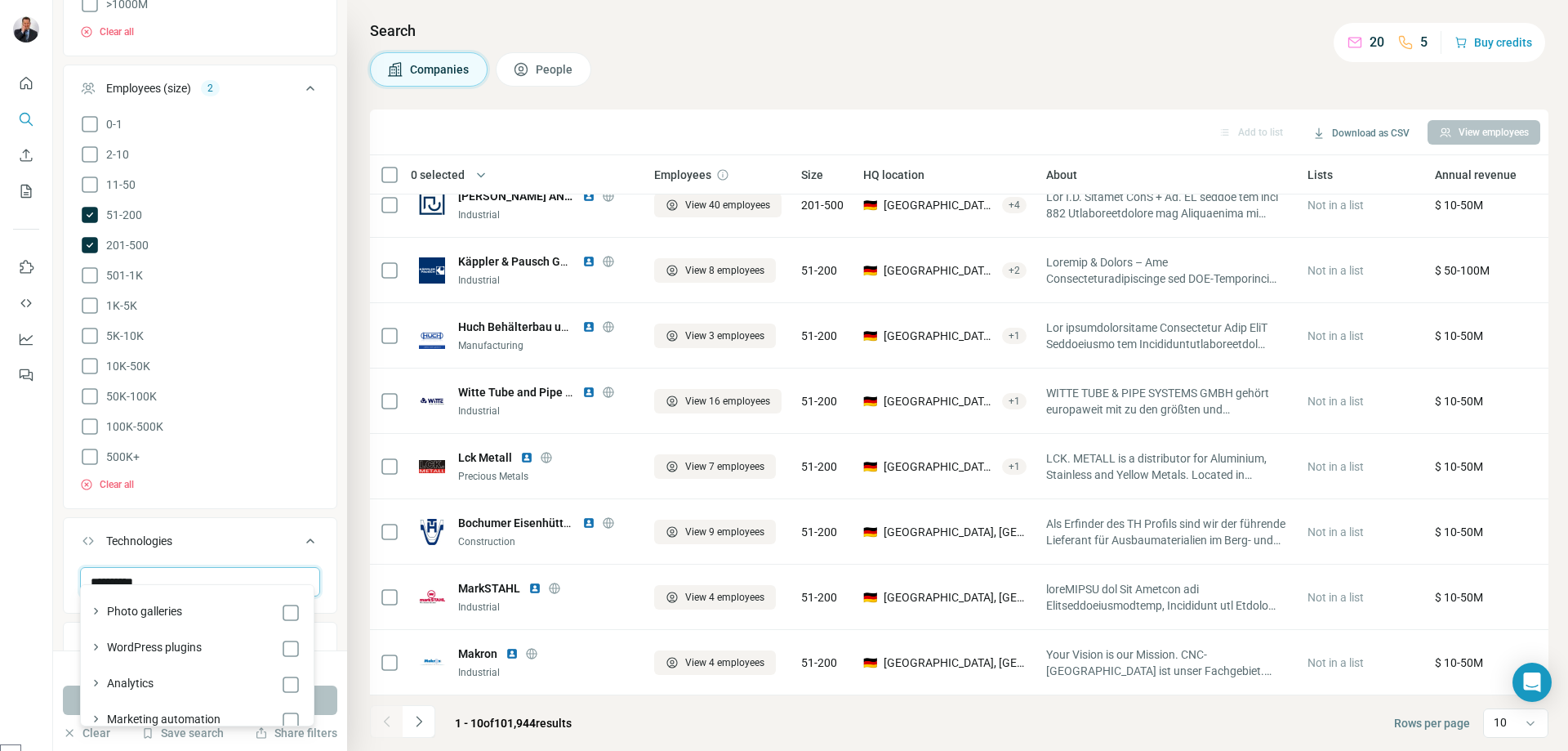
type input "**********"
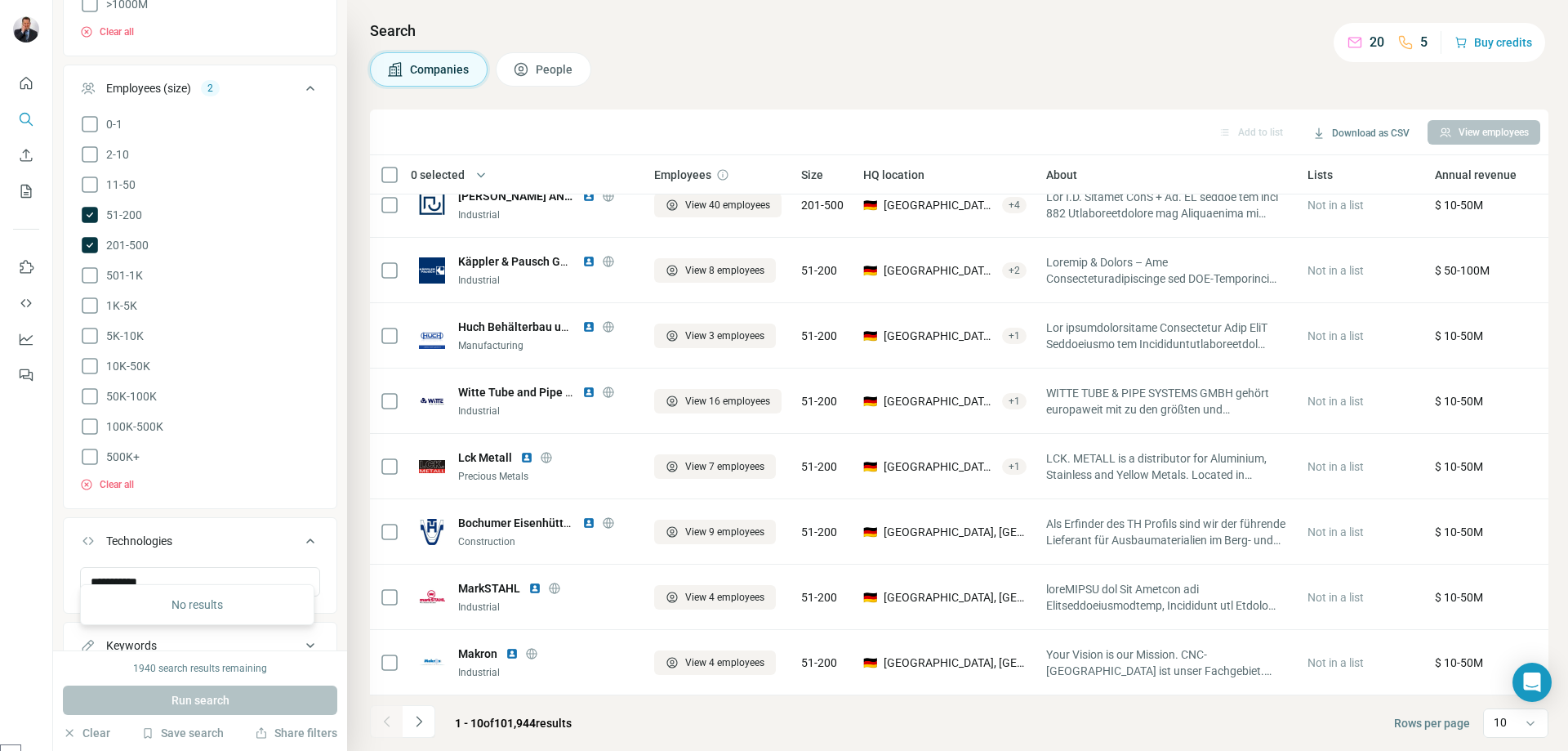
click at [232, 538] on button "Technologies" at bounding box center [200, 543] width 273 height 45
click at [285, 533] on div "Technologies" at bounding box center [190, 541] width 221 height 17
click at [217, 569] on input "text" at bounding box center [200, 582] width 240 height 30
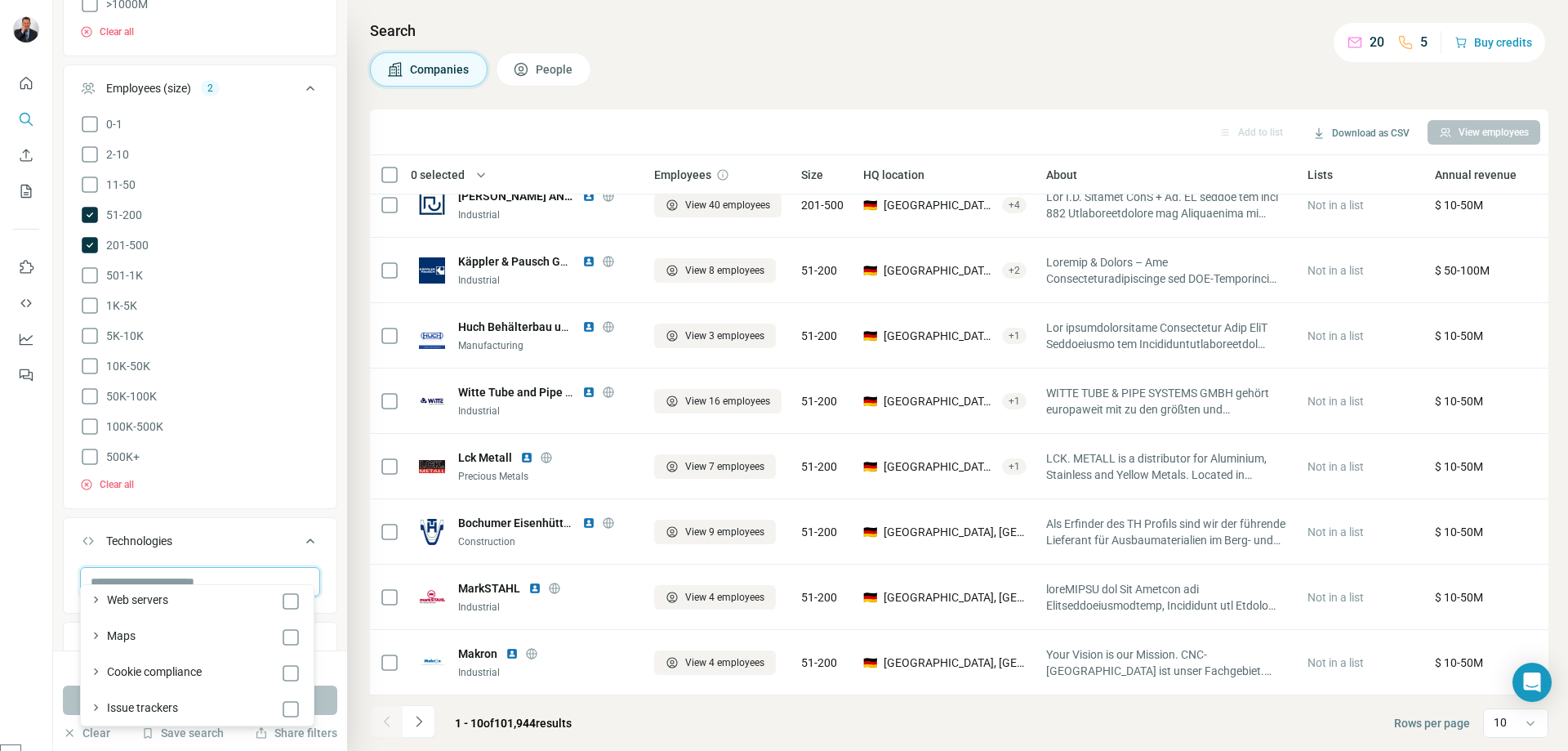
scroll to position [1308, 0]
click at [228, 533] on div "Technologies" at bounding box center [190, 541] width 221 height 17
click at [224, 588] on div "Keywords" at bounding box center [190, 596] width 221 height 17
click at [150, 626] on input "text" at bounding box center [183, 638] width 207 height 30
type input "**********"
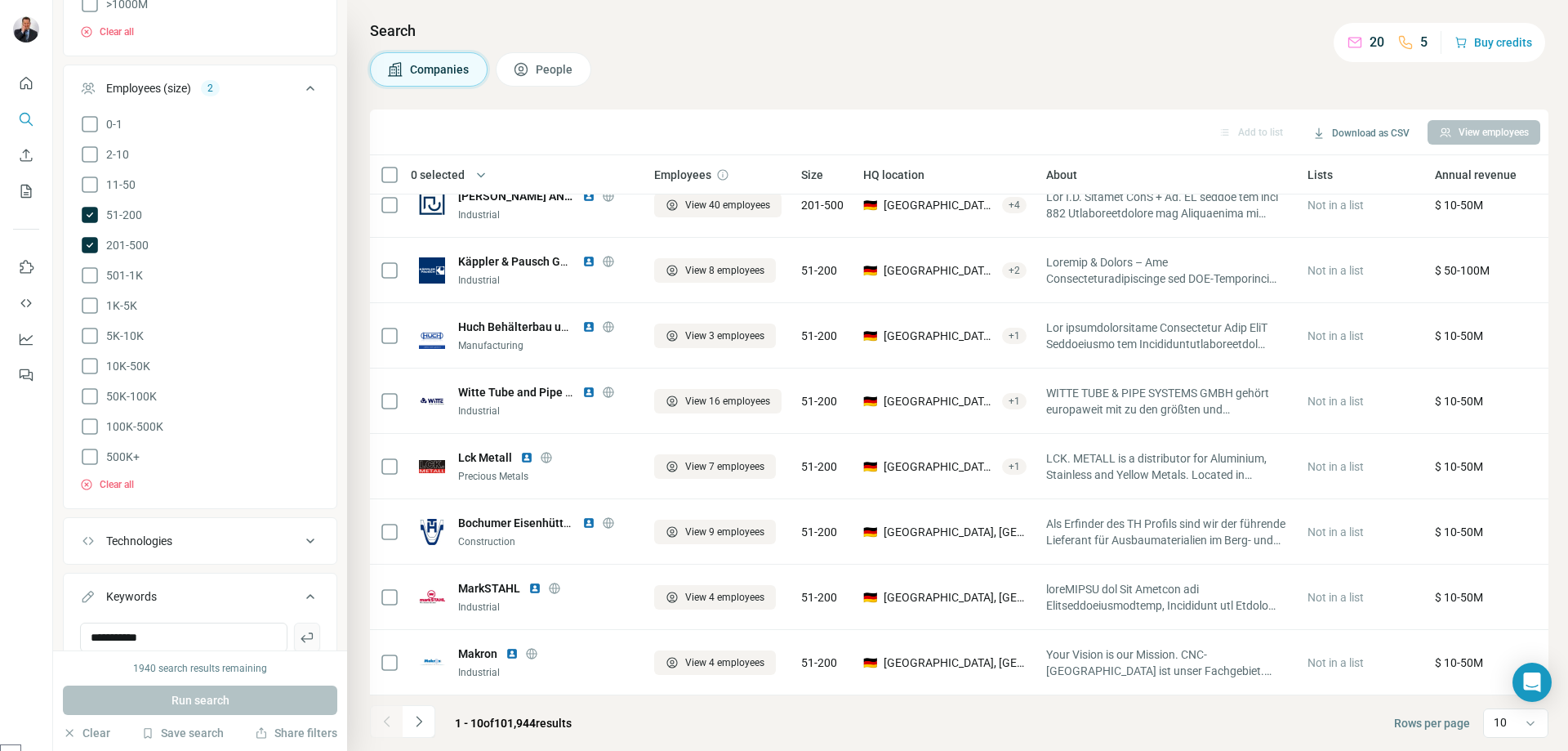
click at [299, 629] on icon "button" at bounding box center [307, 638] width 17 height 17
click at [201, 623] on input "text" at bounding box center [183, 638] width 207 height 30
type input "**********"
click at [301, 633] on icon "button" at bounding box center [307, 638] width 12 height 10
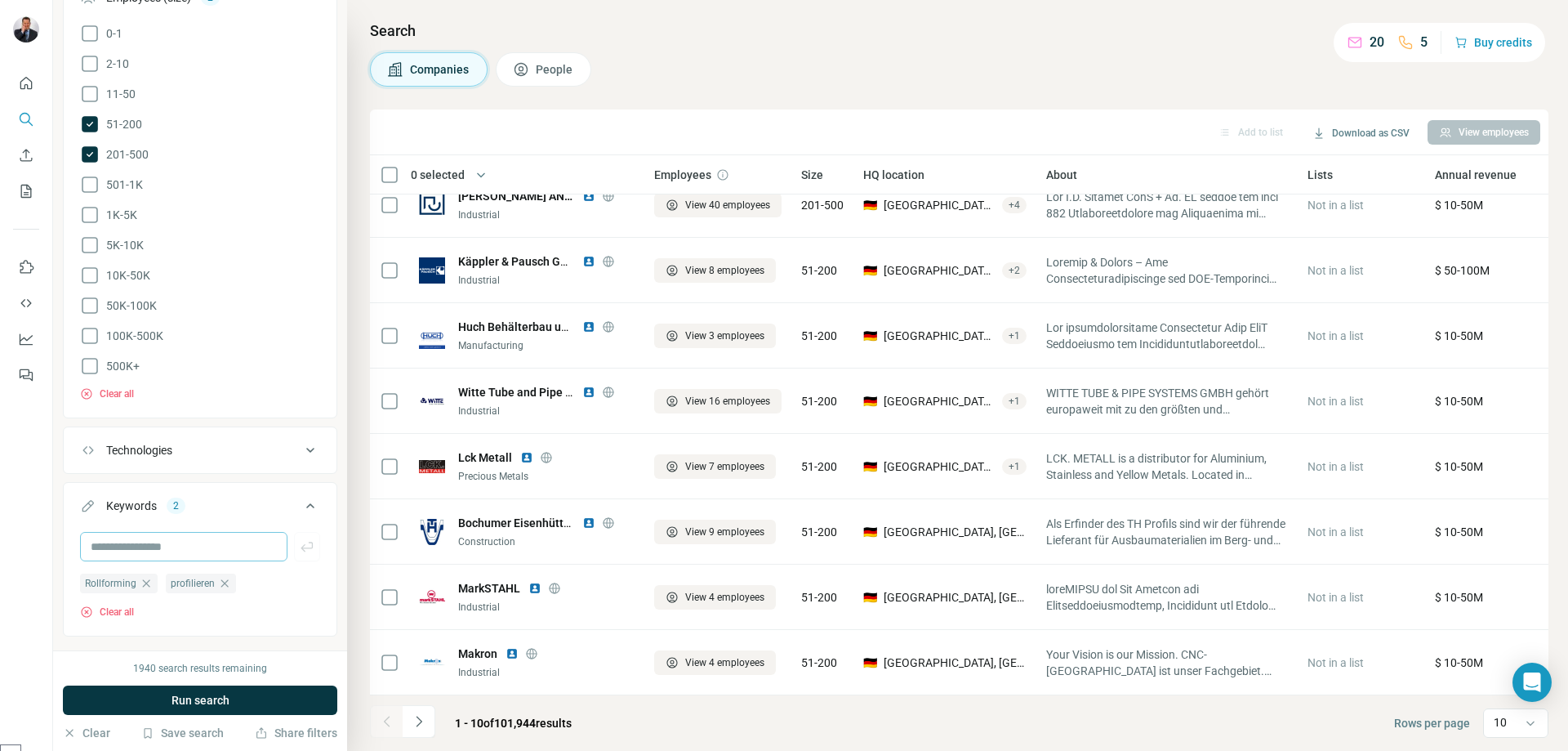
scroll to position [883, 0]
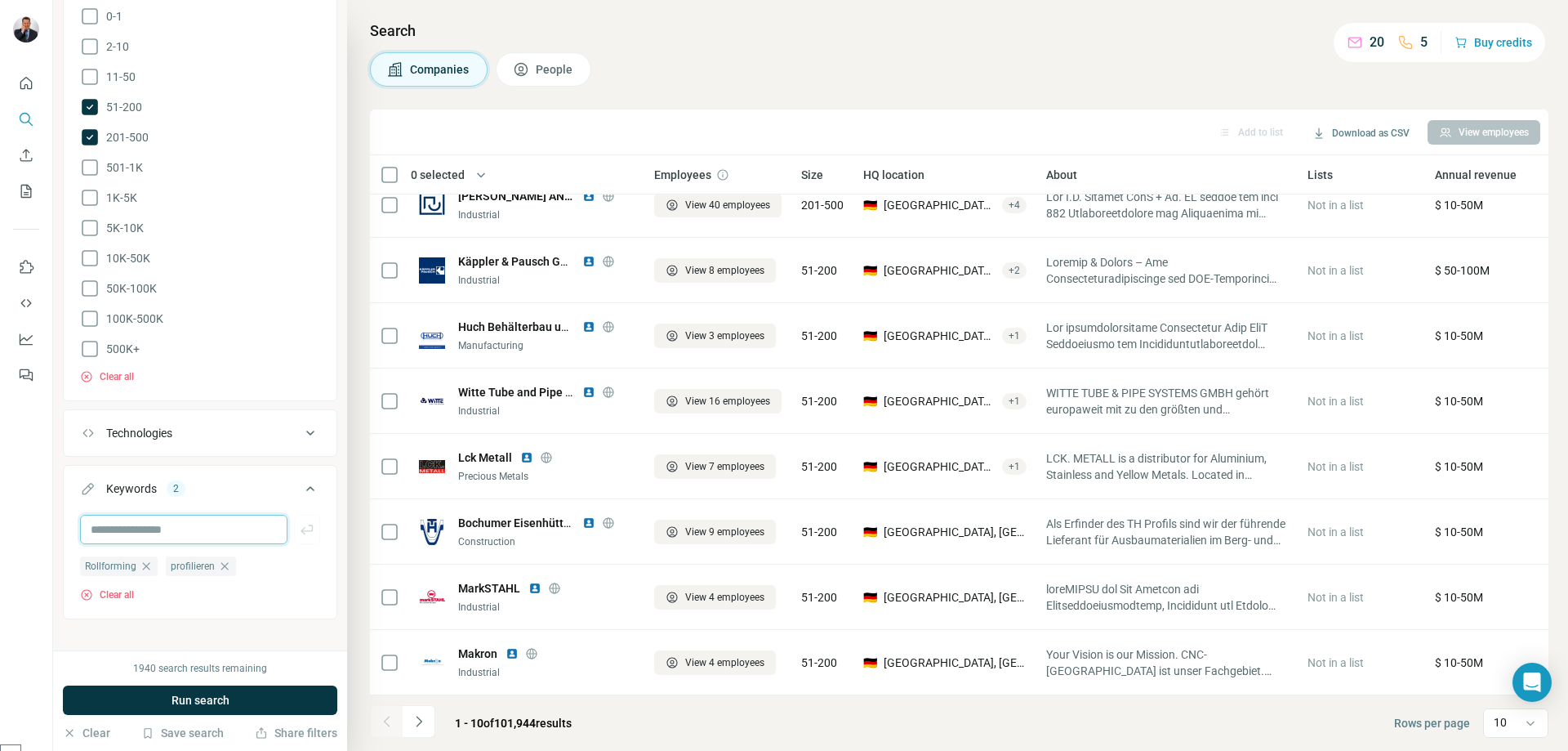
click at [189, 519] on input "text" at bounding box center [183, 529] width 207 height 30
type input "**********"
click at [299, 521] on icon "button" at bounding box center [307, 529] width 17 height 17
click at [231, 522] on input "text" at bounding box center [183, 529] width 207 height 30
type input "**********"
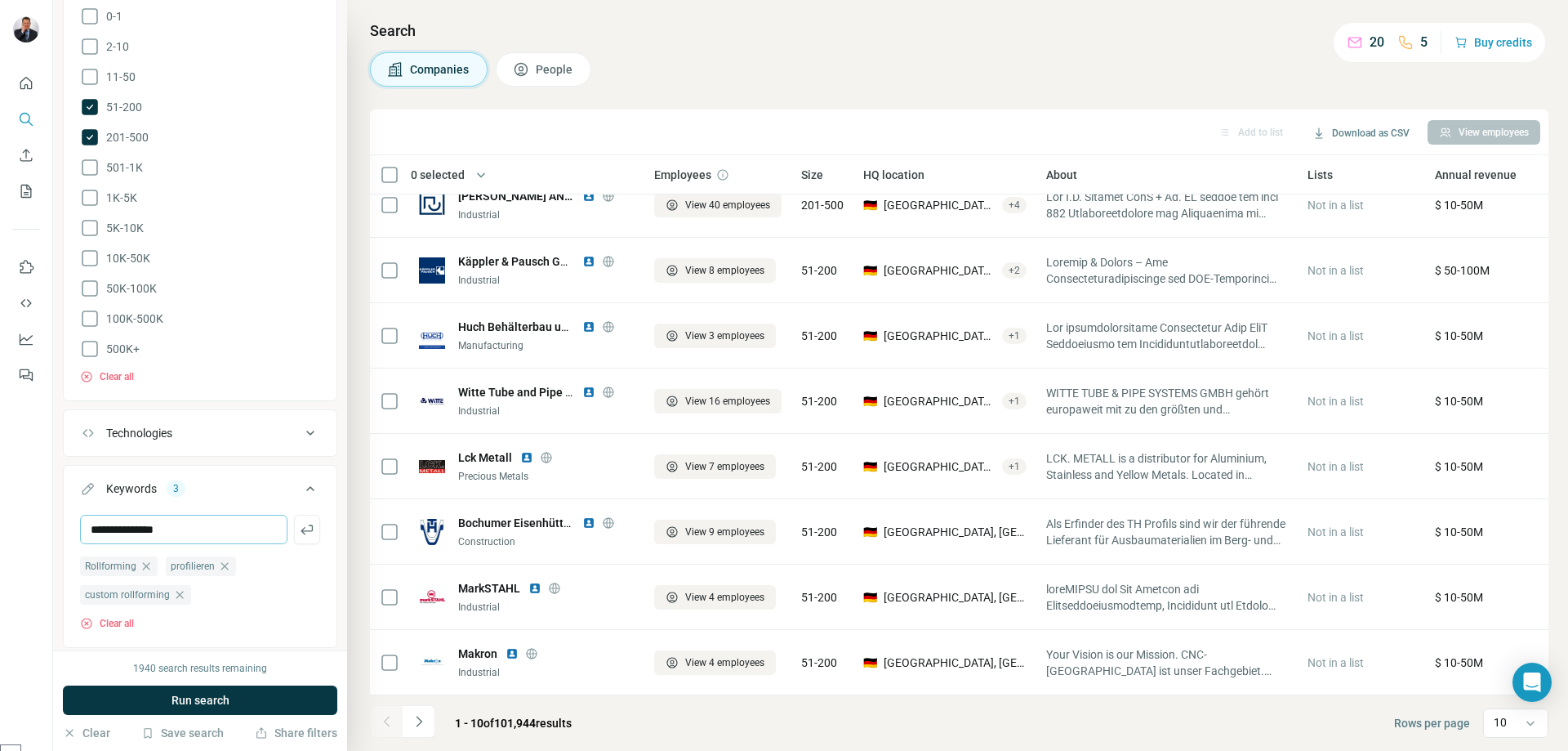
drag, startPoint x: 297, startPoint y: 520, endPoint x: 256, endPoint y: 520, distance: 41.0
click at [299, 521] on icon "button" at bounding box center [307, 529] width 17 height 17
click at [216, 516] on input "text" at bounding box center [183, 529] width 207 height 30
type input "**********"
click at [304, 521] on icon "button" at bounding box center [307, 529] width 17 height 17
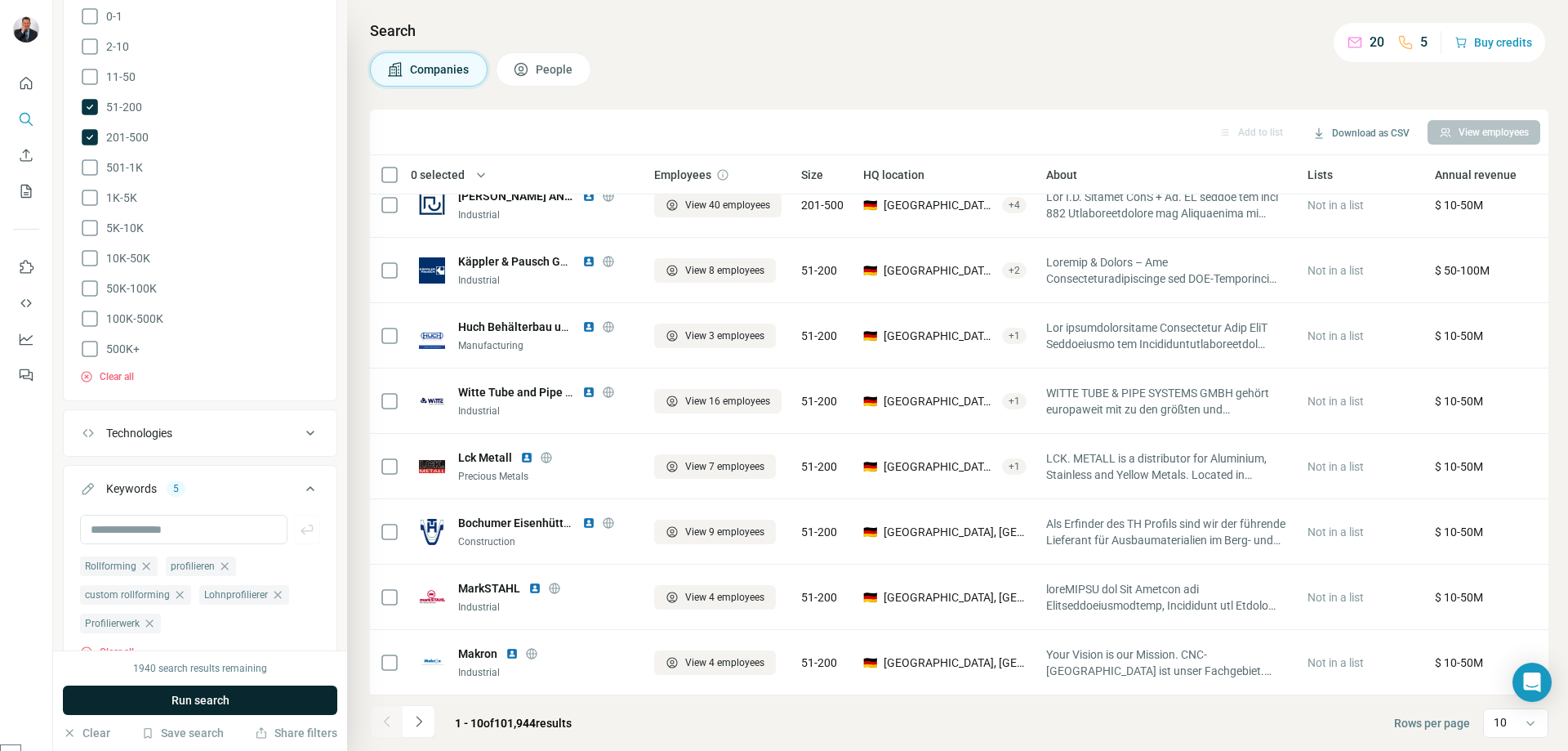
click at [212, 698] on span "Run search" at bounding box center [200, 701] width 58 height 17
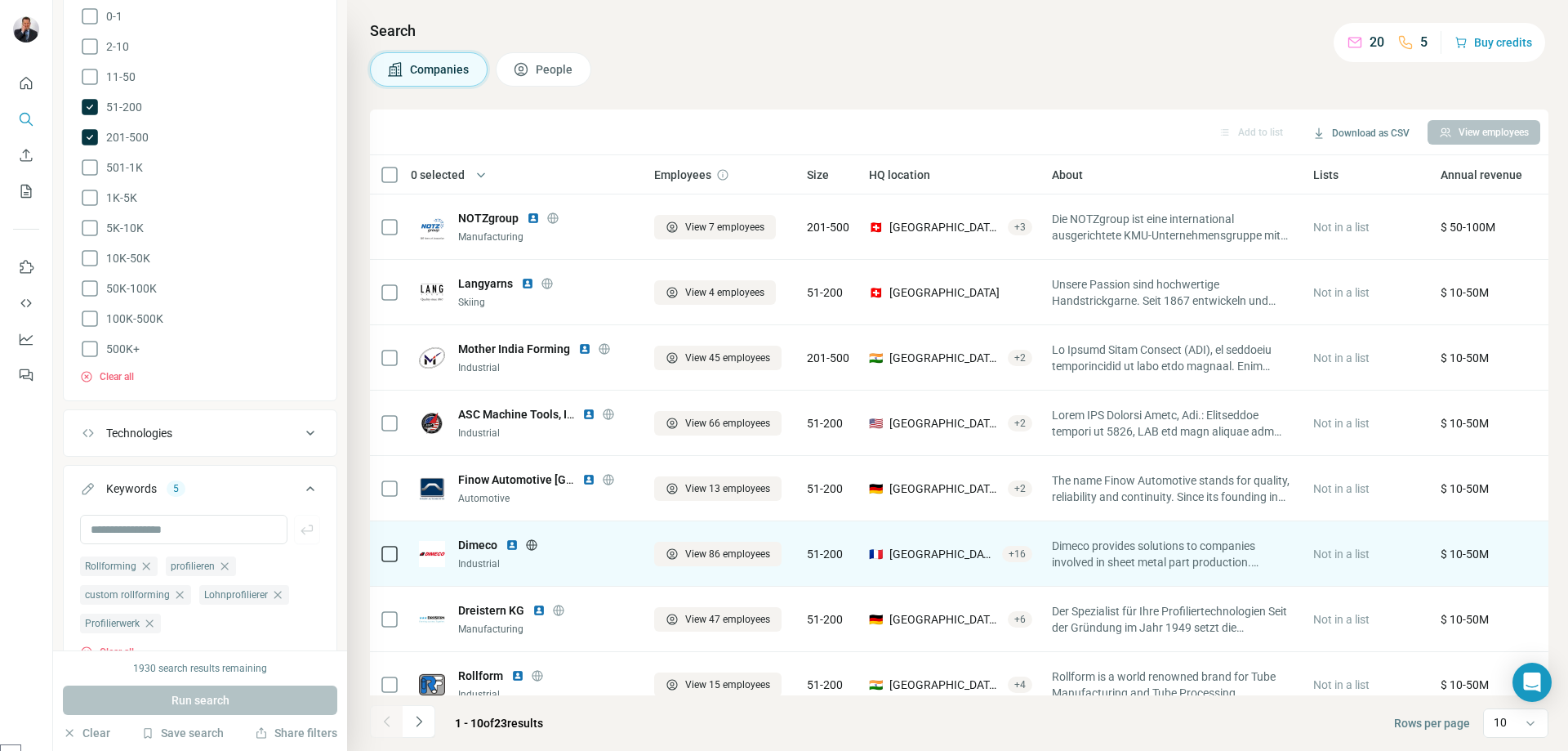
scroll to position [161, 0]
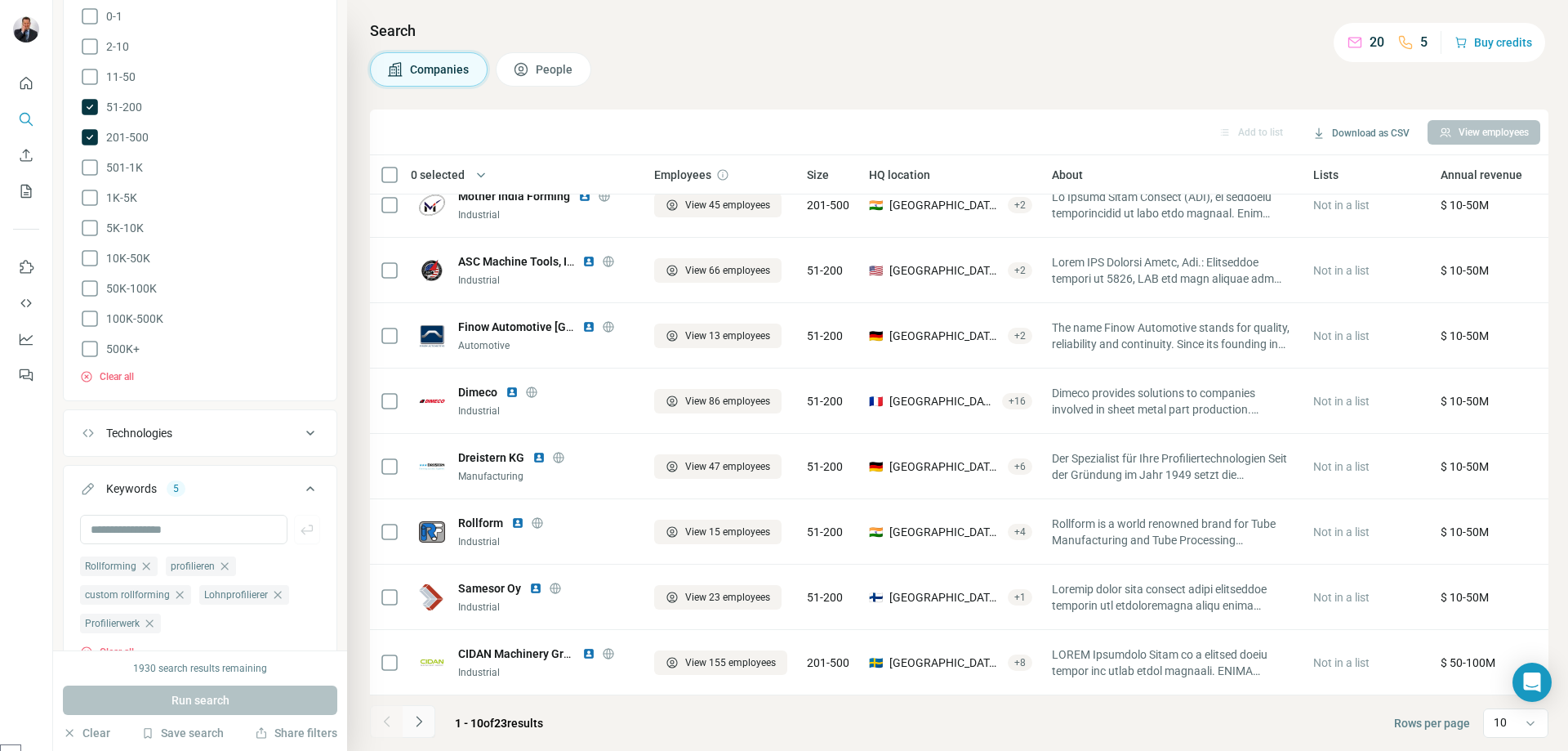
click at [423, 724] on icon "Navigate to next page" at bounding box center [419, 721] width 17 height 17
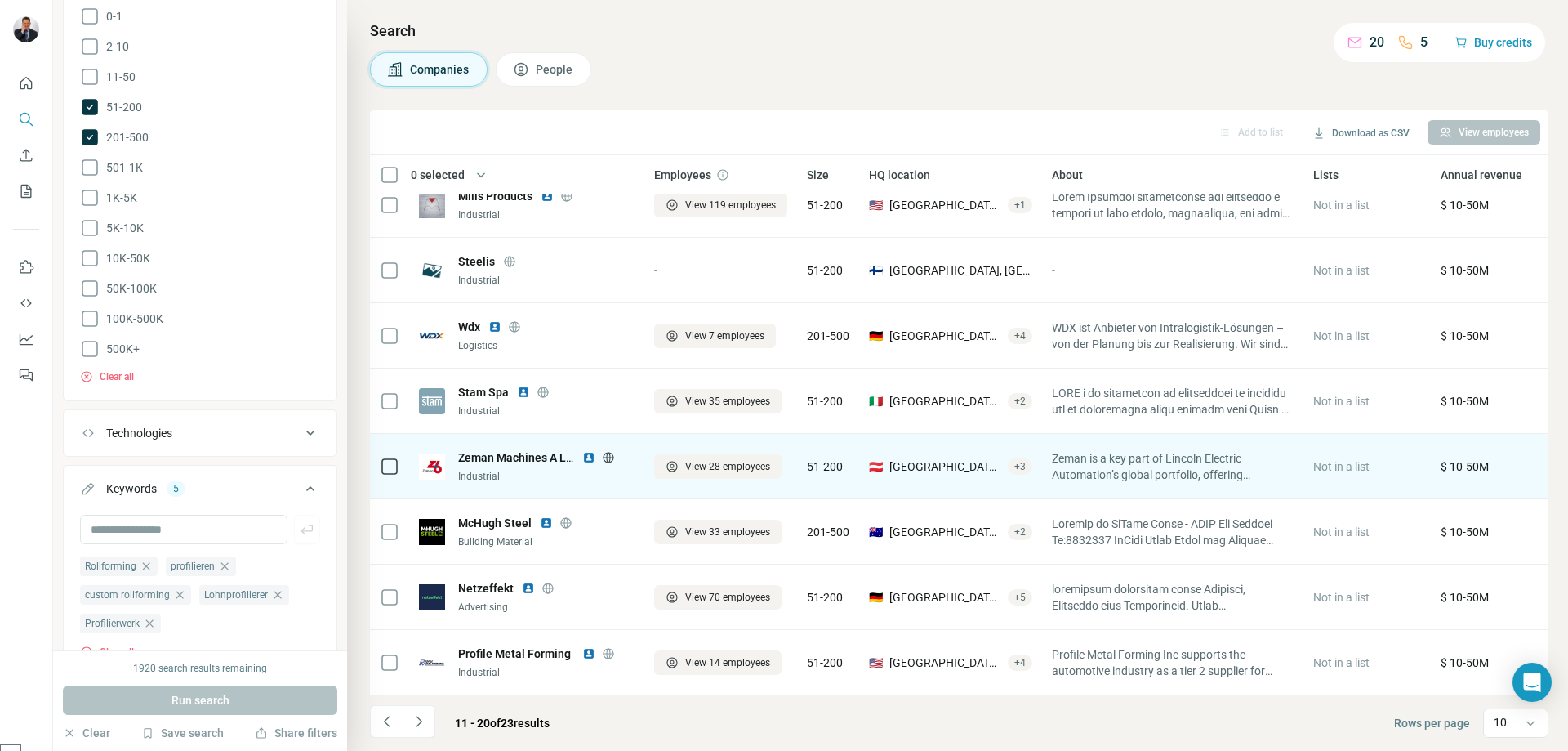
scroll to position [0, 0]
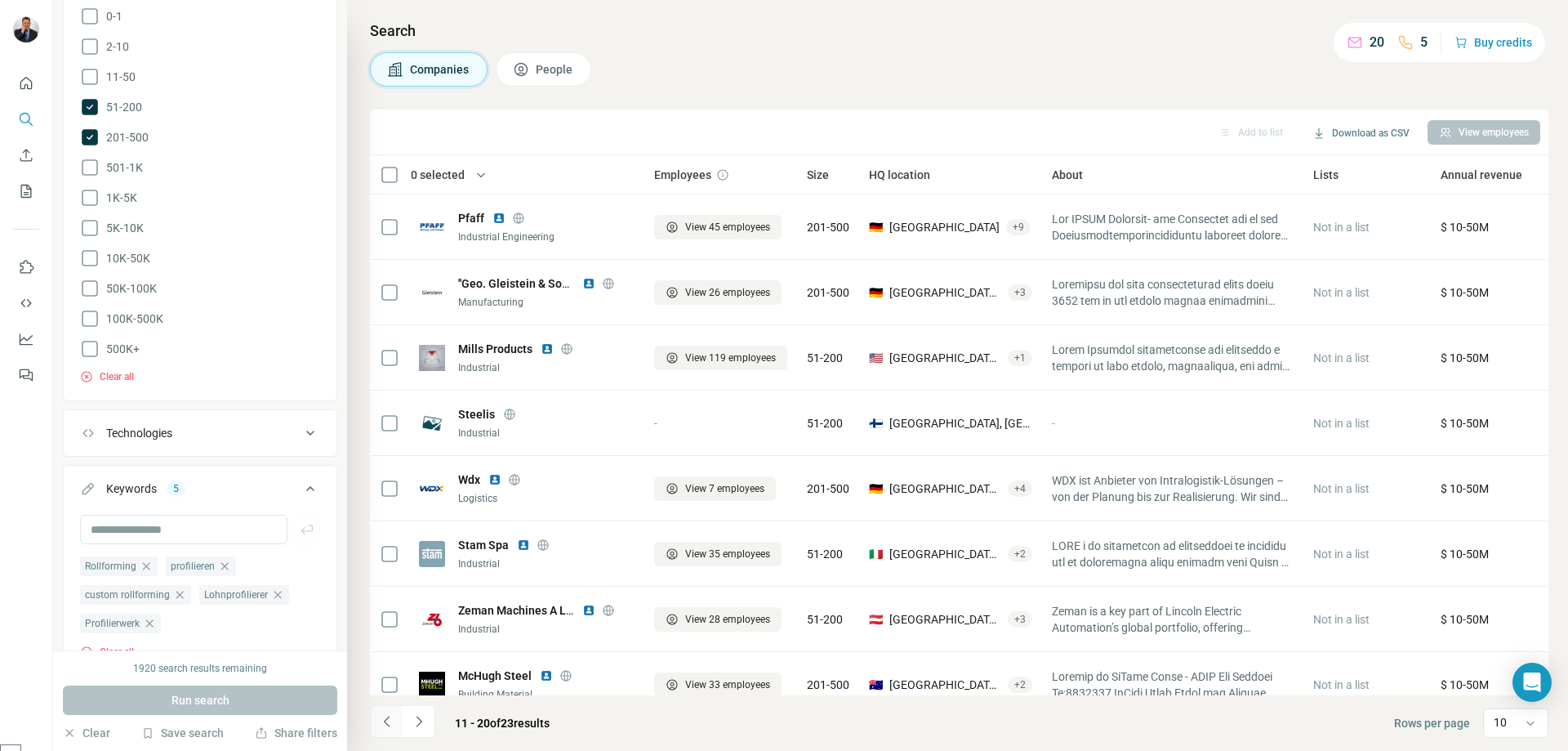
click at [392, 720] on icon "Navigate to previous page" at bounding box center [387, 721] width 17 height 17
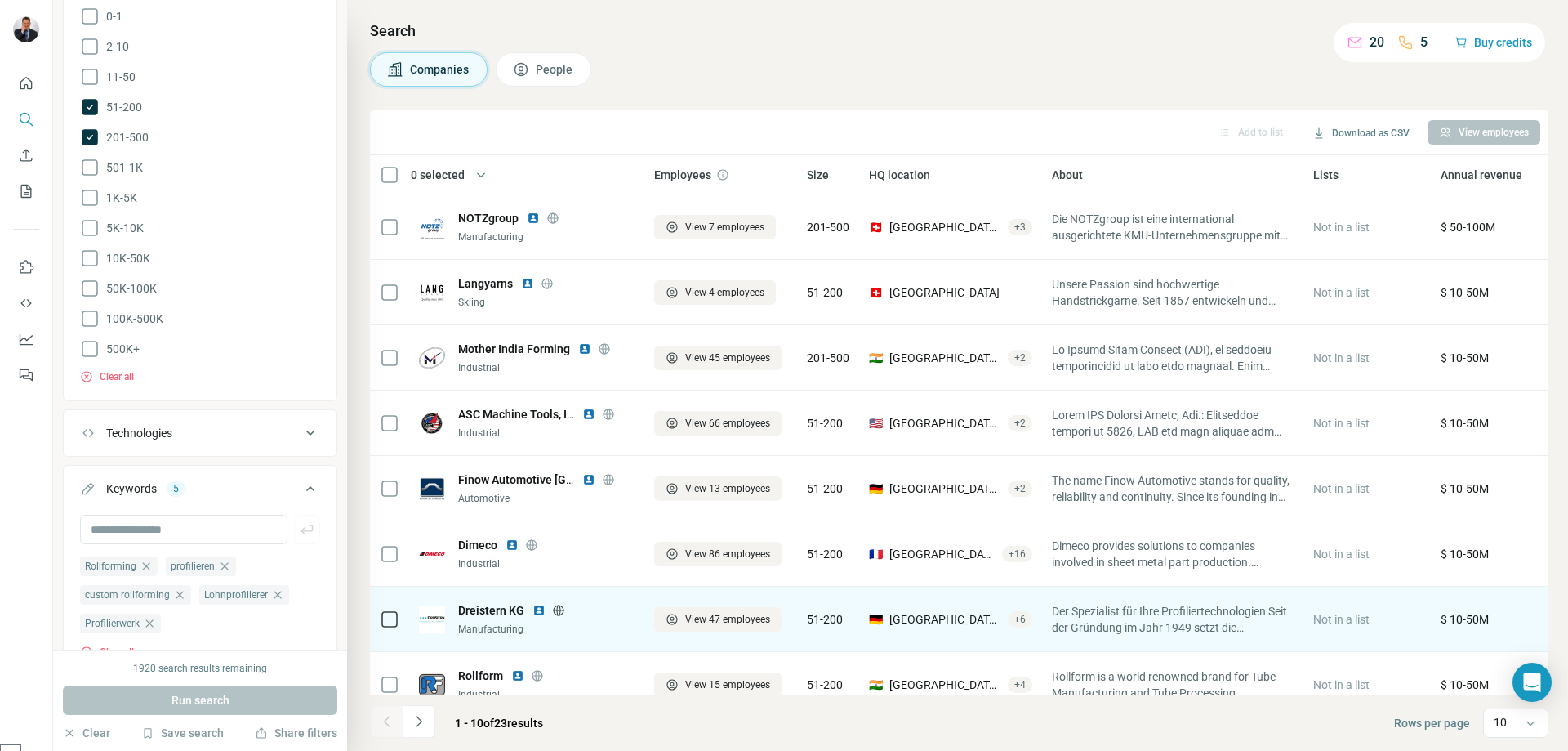
scroll to position [161, 0]
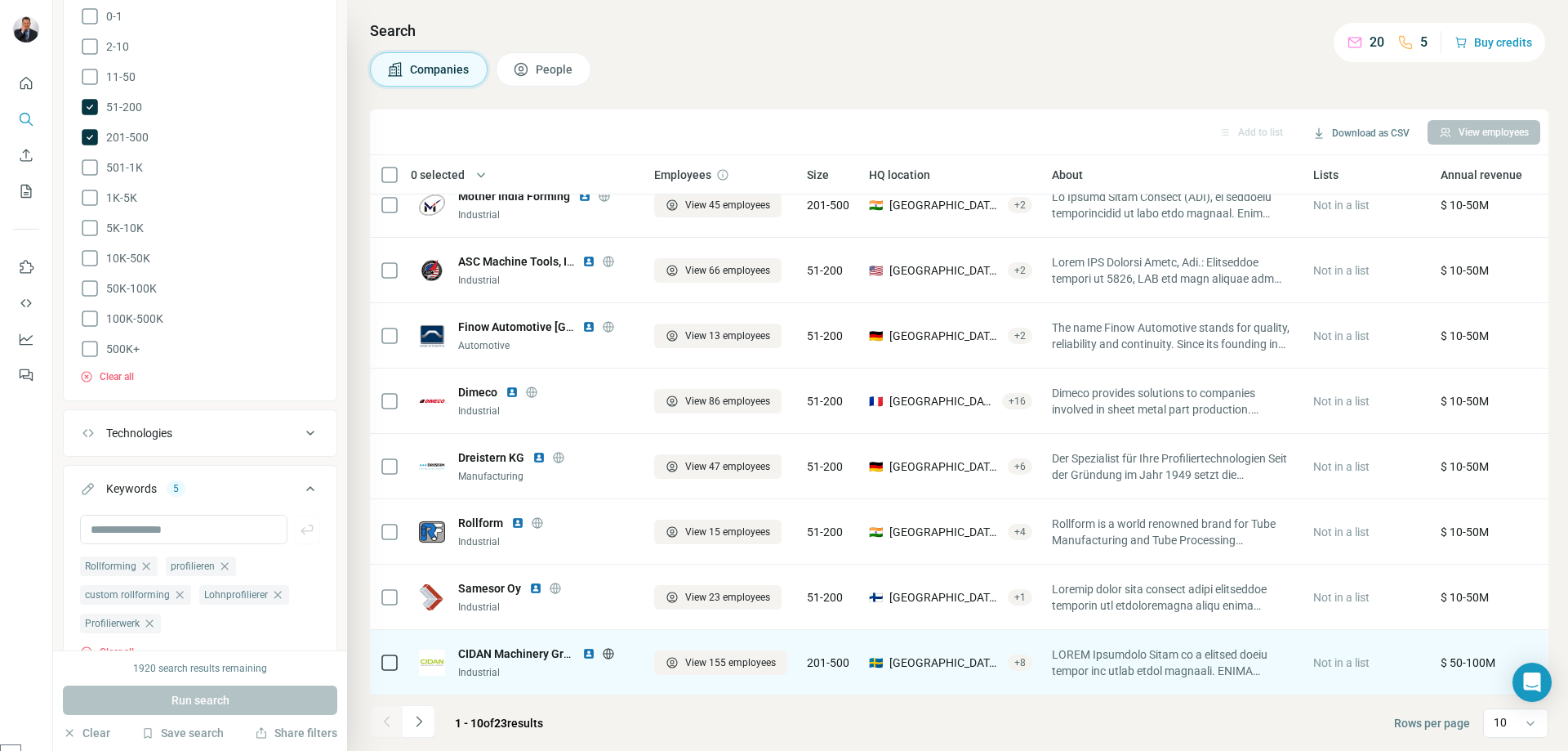
click at [609, 653] on icon at bounding box center [608, 653] width 11 height 1
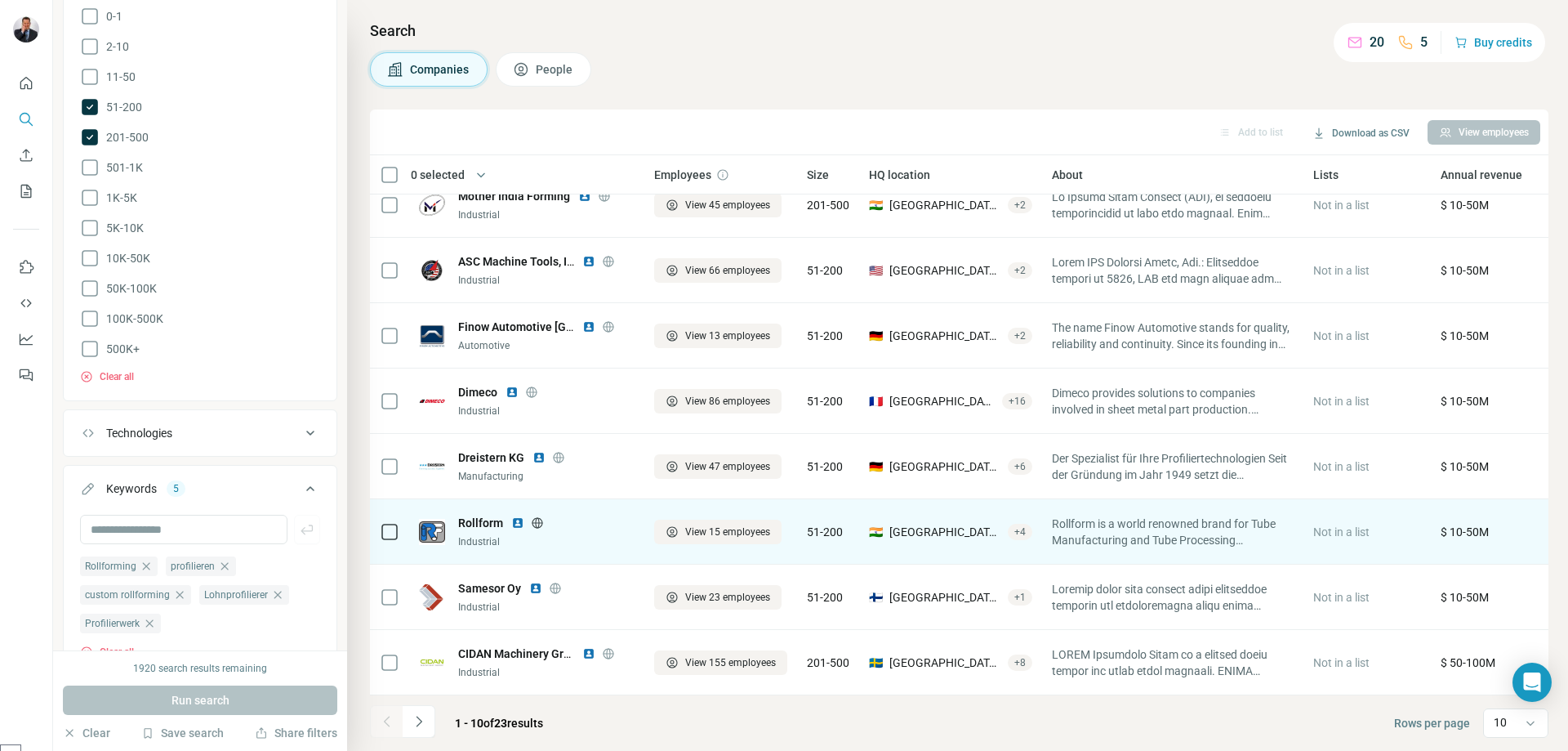
click at [538, 516] on icon at bounding box center [537, 523] width 13 height 13
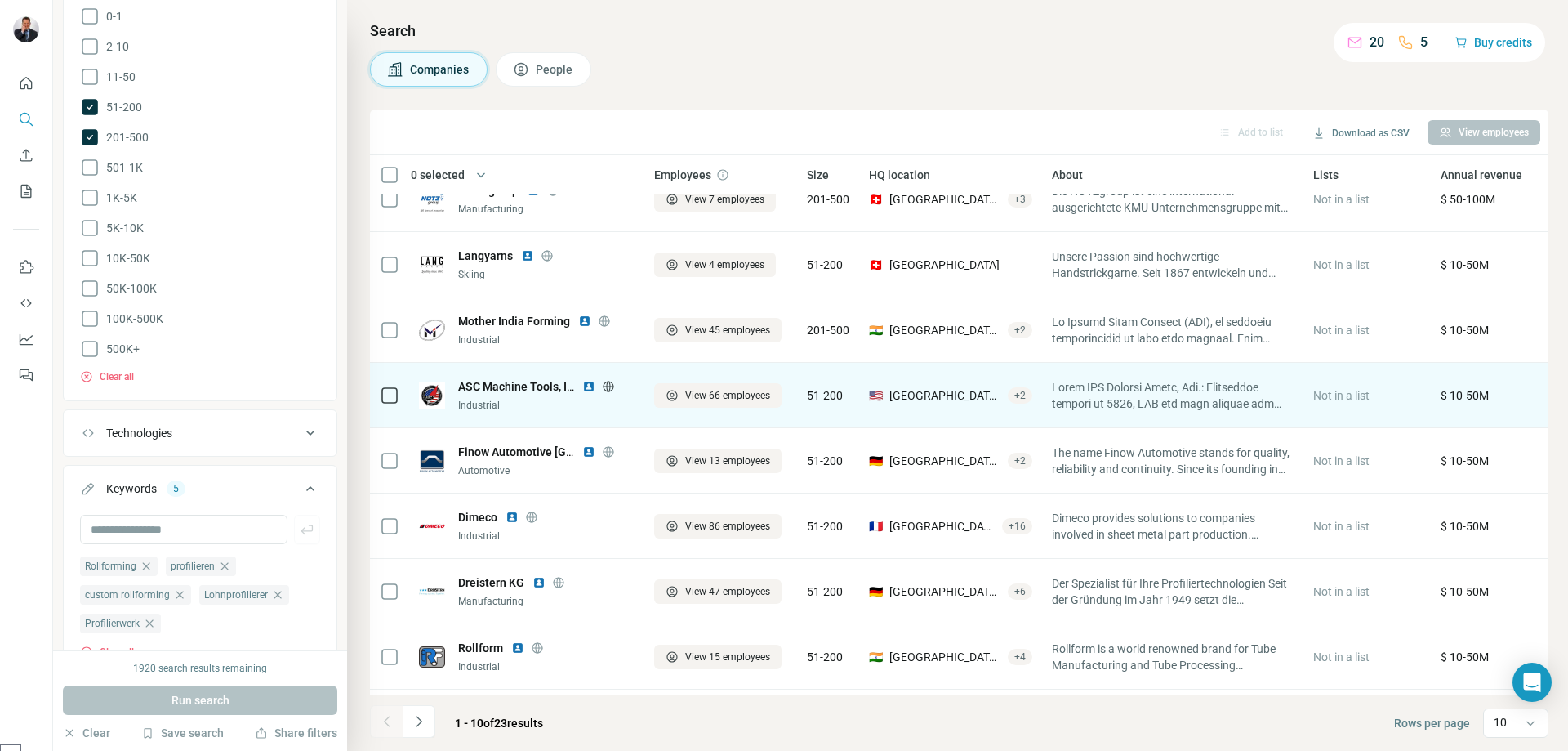
scroll to position [0, 0]
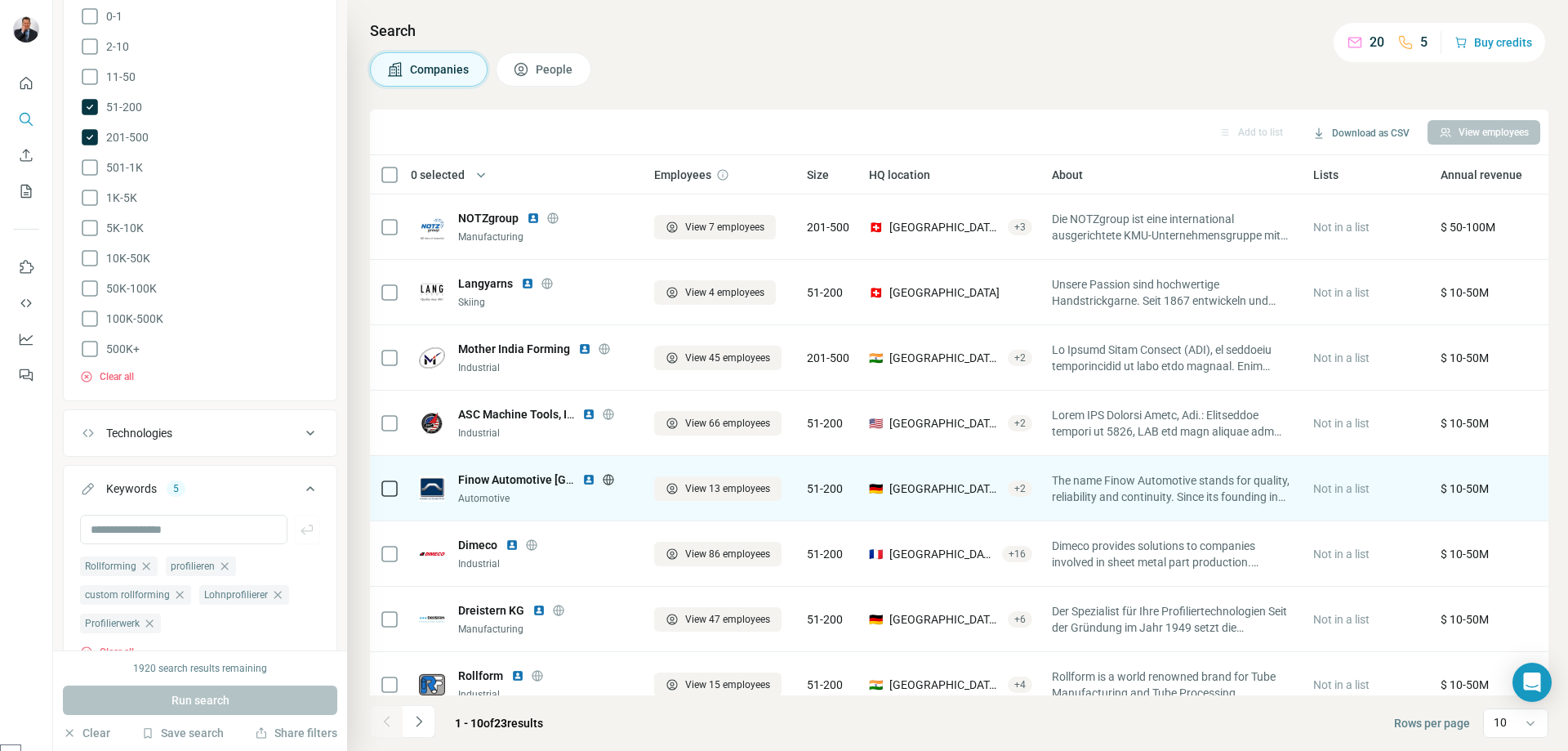
click at [603, 475] on icon at bounding box center [608, 480] width 13 height 13
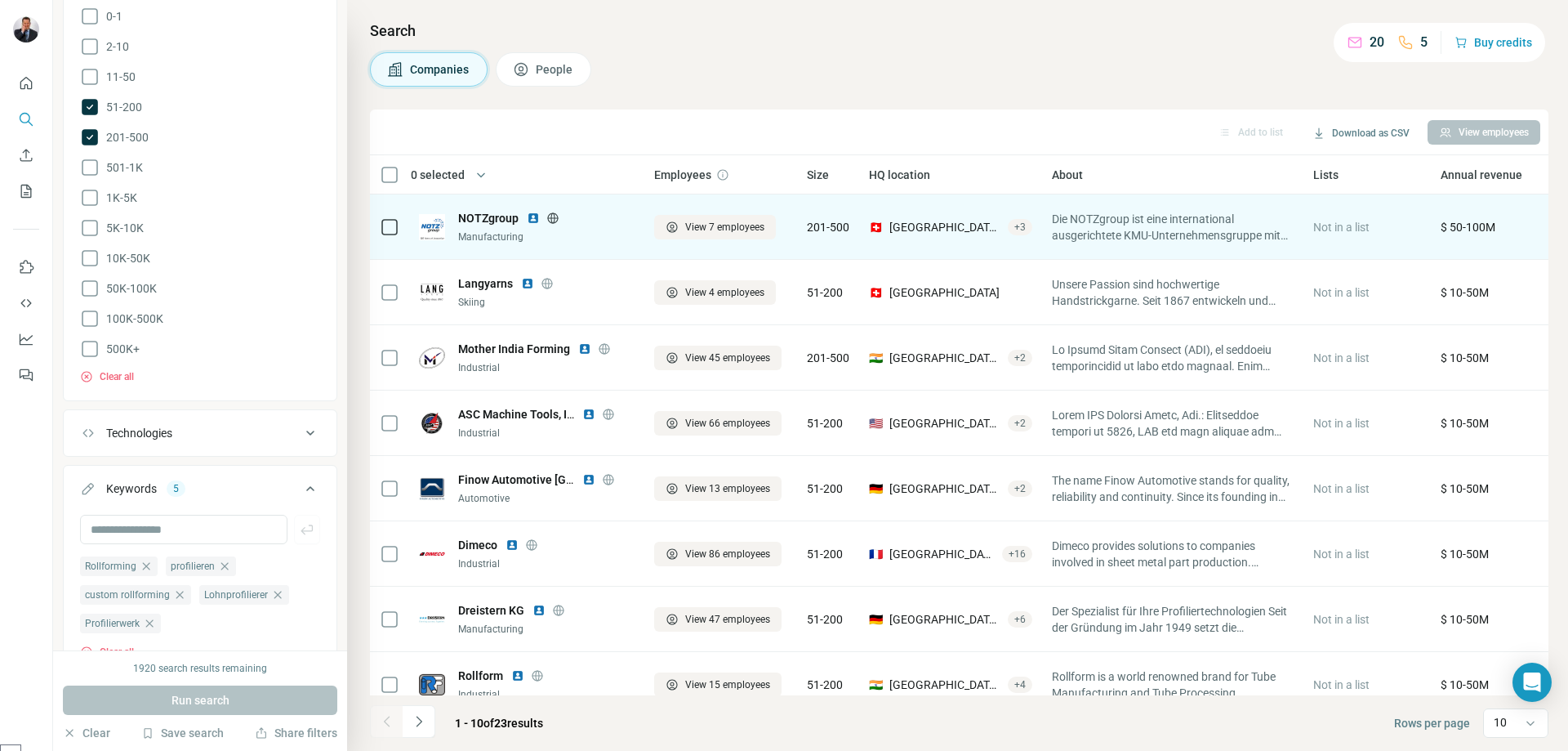
click at [560, 220] on icon at bounding box center [553, 218] width 13 height 13
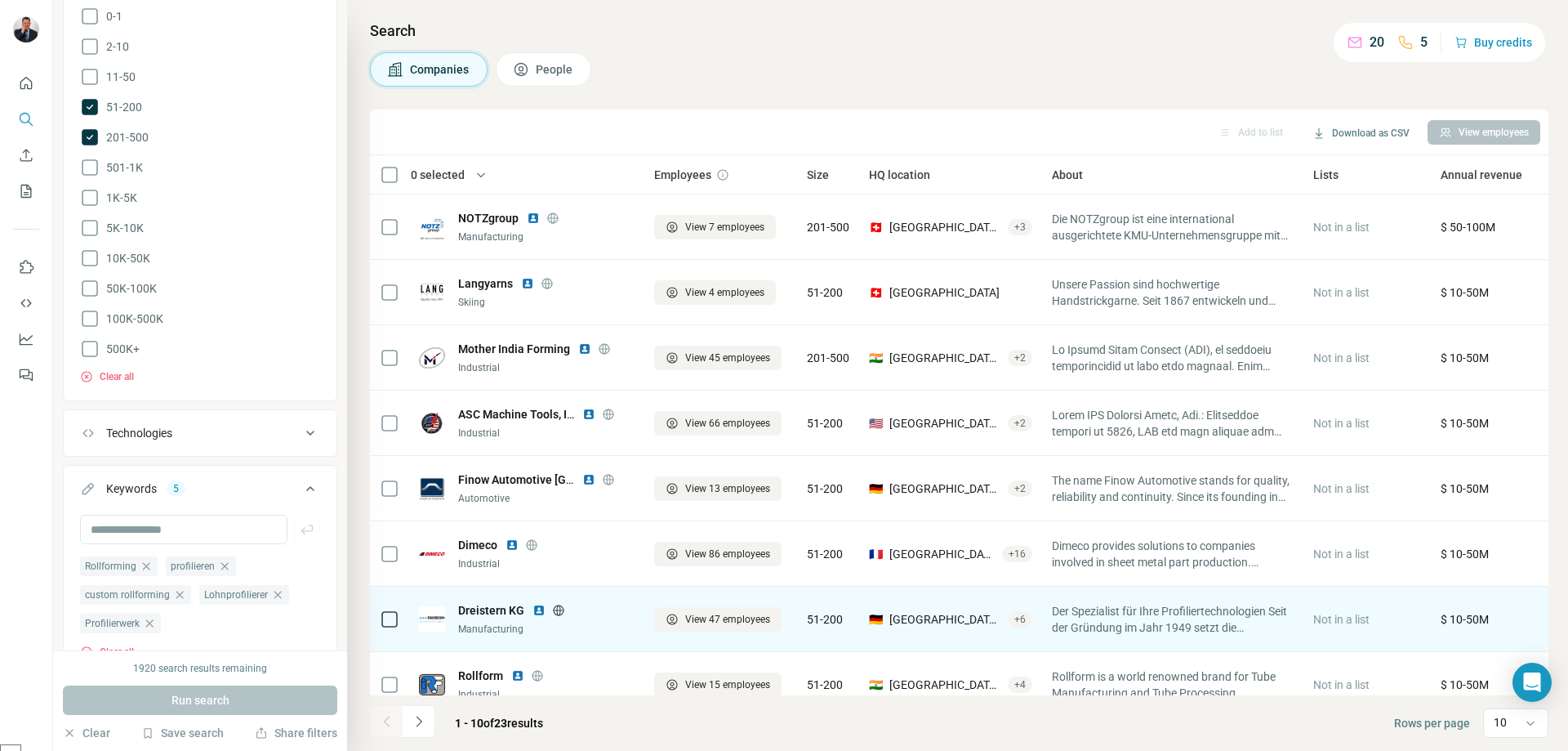
scroll to position [161, 0]
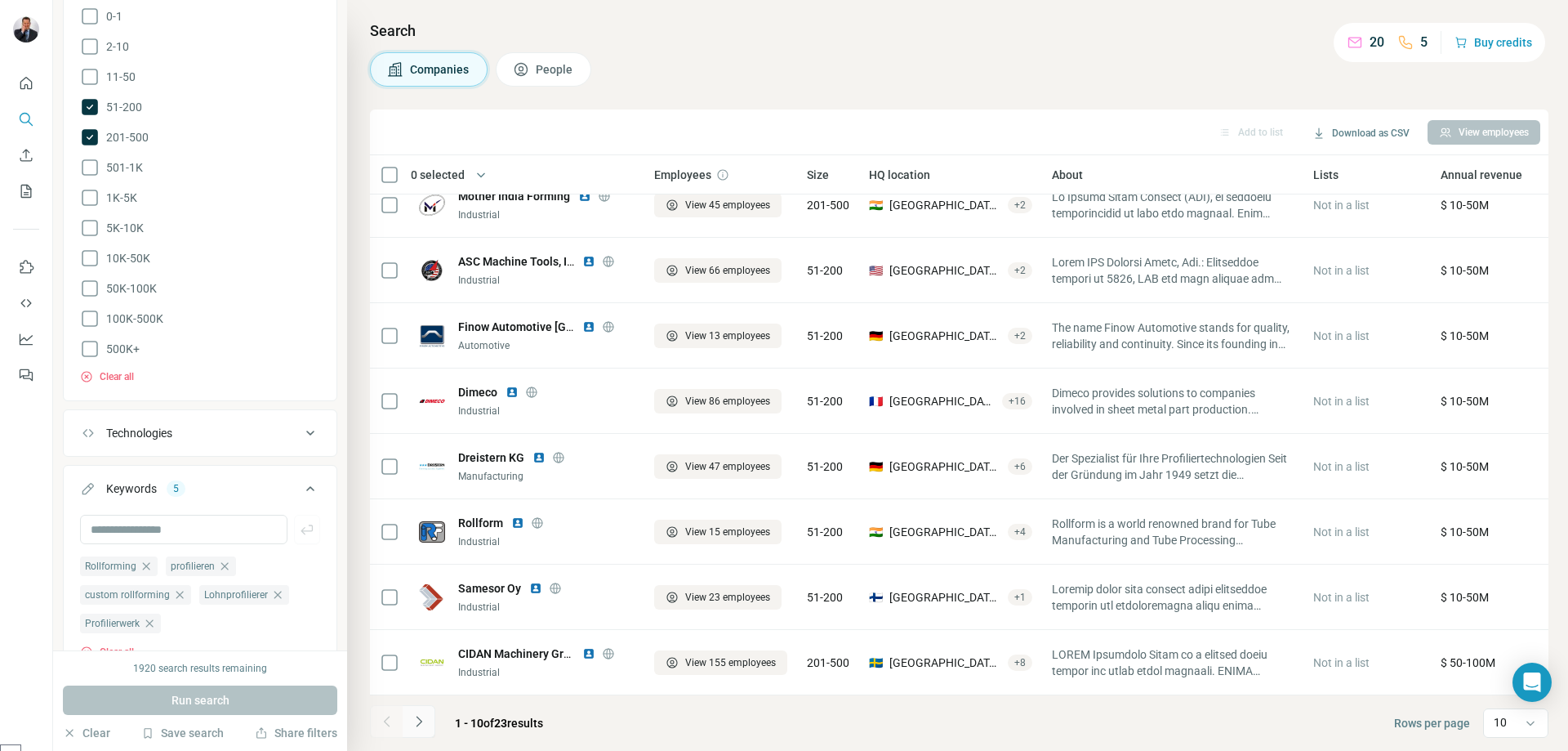
click at [427, 723] on button "Navigate to next page" at bounding box center [419, 722] width 33 height 33
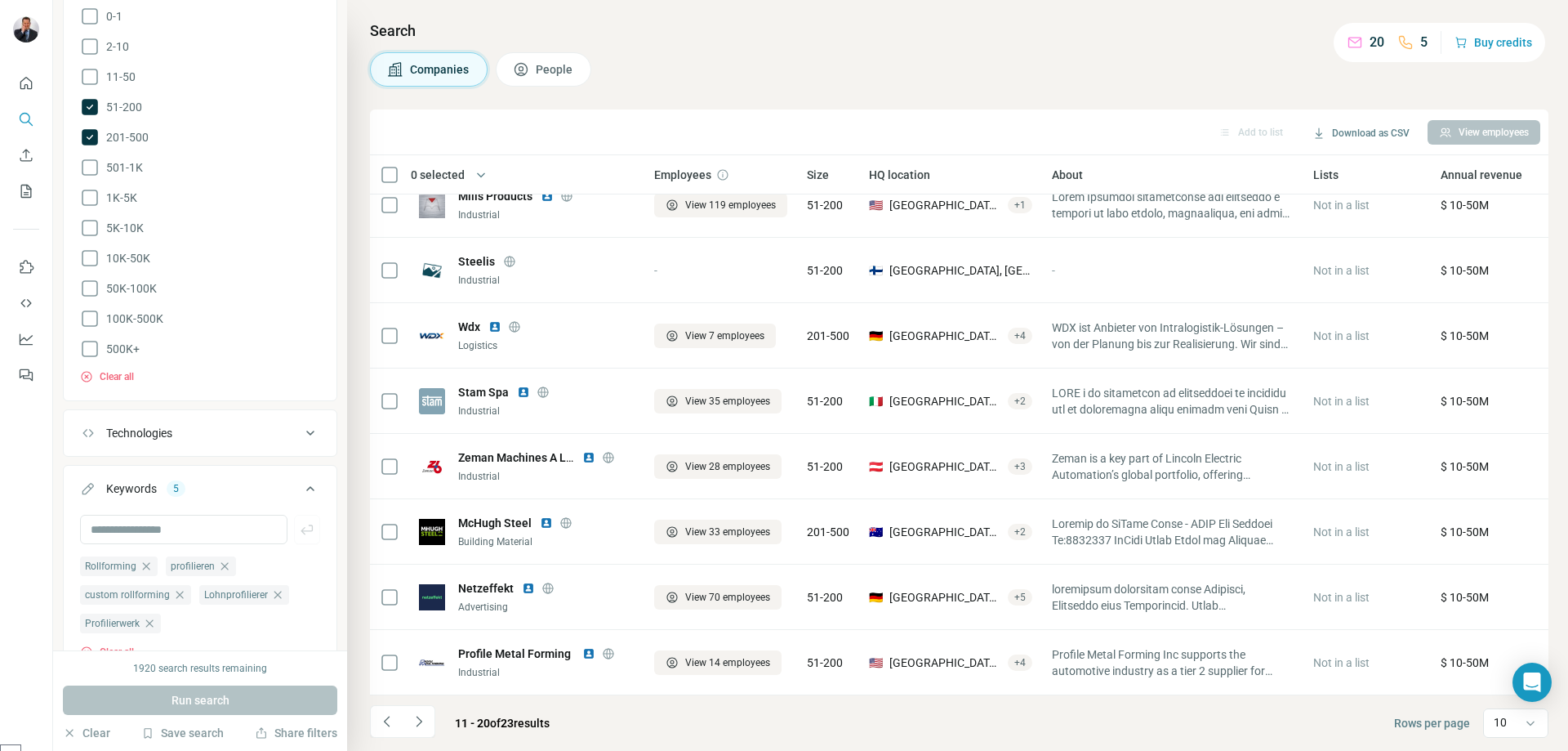
click at [422, 719] on icon "Navigate to next page" at bounding box center [419, 721] width 17 height 17
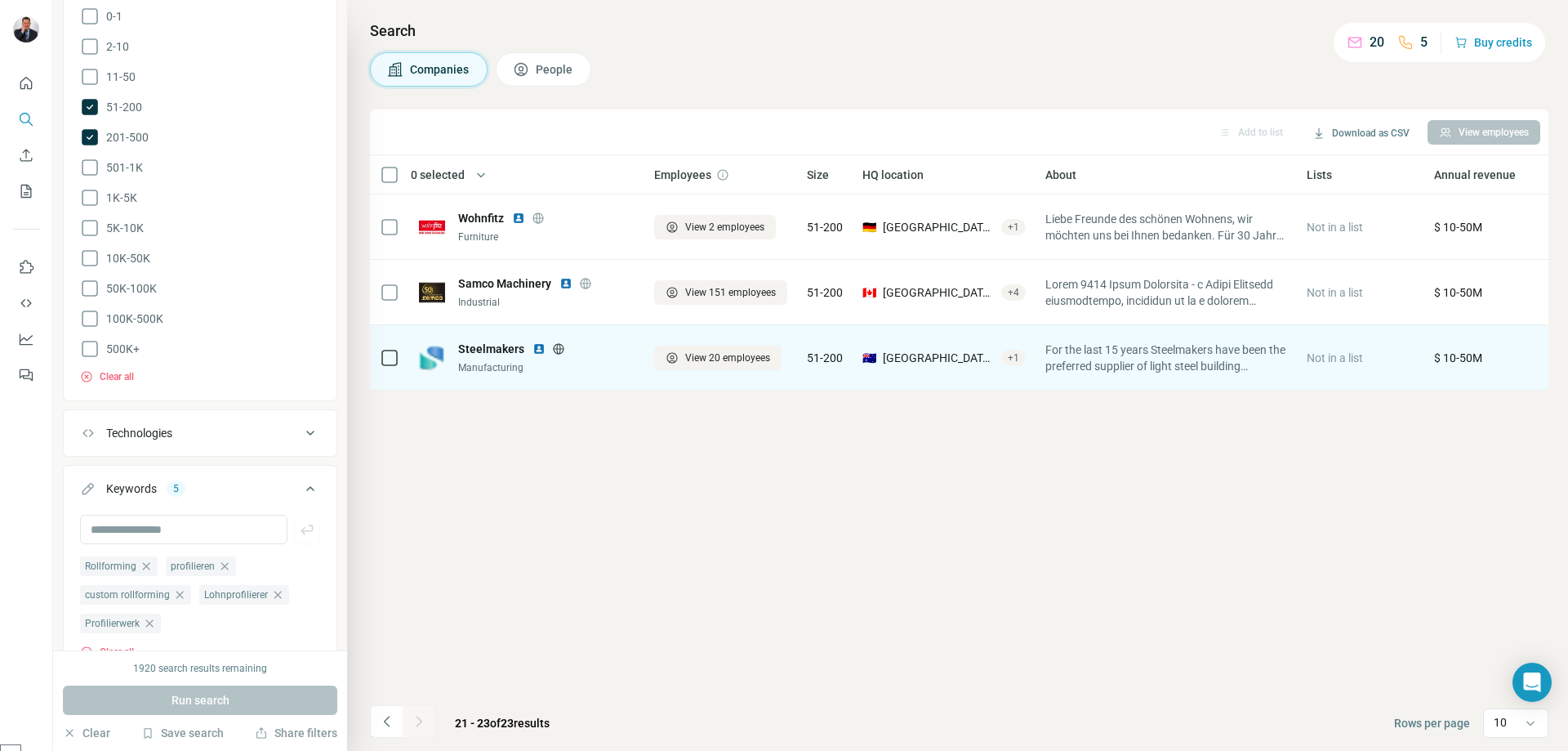
scroll to position [0, 0]
click at [556, 348] on icon at bounding box center [558, 348] width 11 height 11
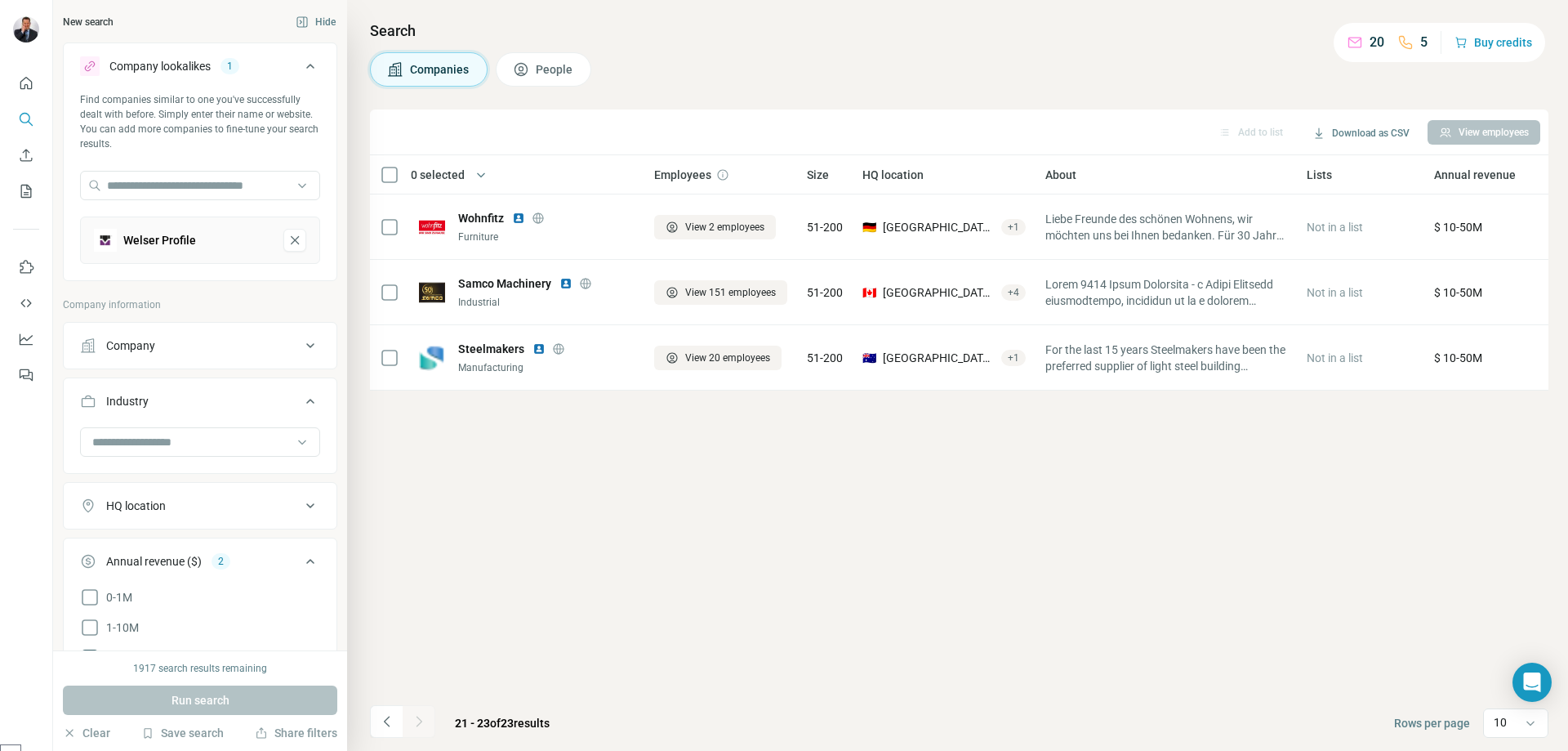
click at [1356, 41] on icon at bounding box center [1355, 42] width 17 height 17
click at [1035, 68] on div "Companies People" at bounding box center [959, 69] width 1178 height 34
click at [564, 70] on span "People" at bounding box center [555, 69] width 38 height 17
